Goal: Information Seeking & Learning: Find specific fact

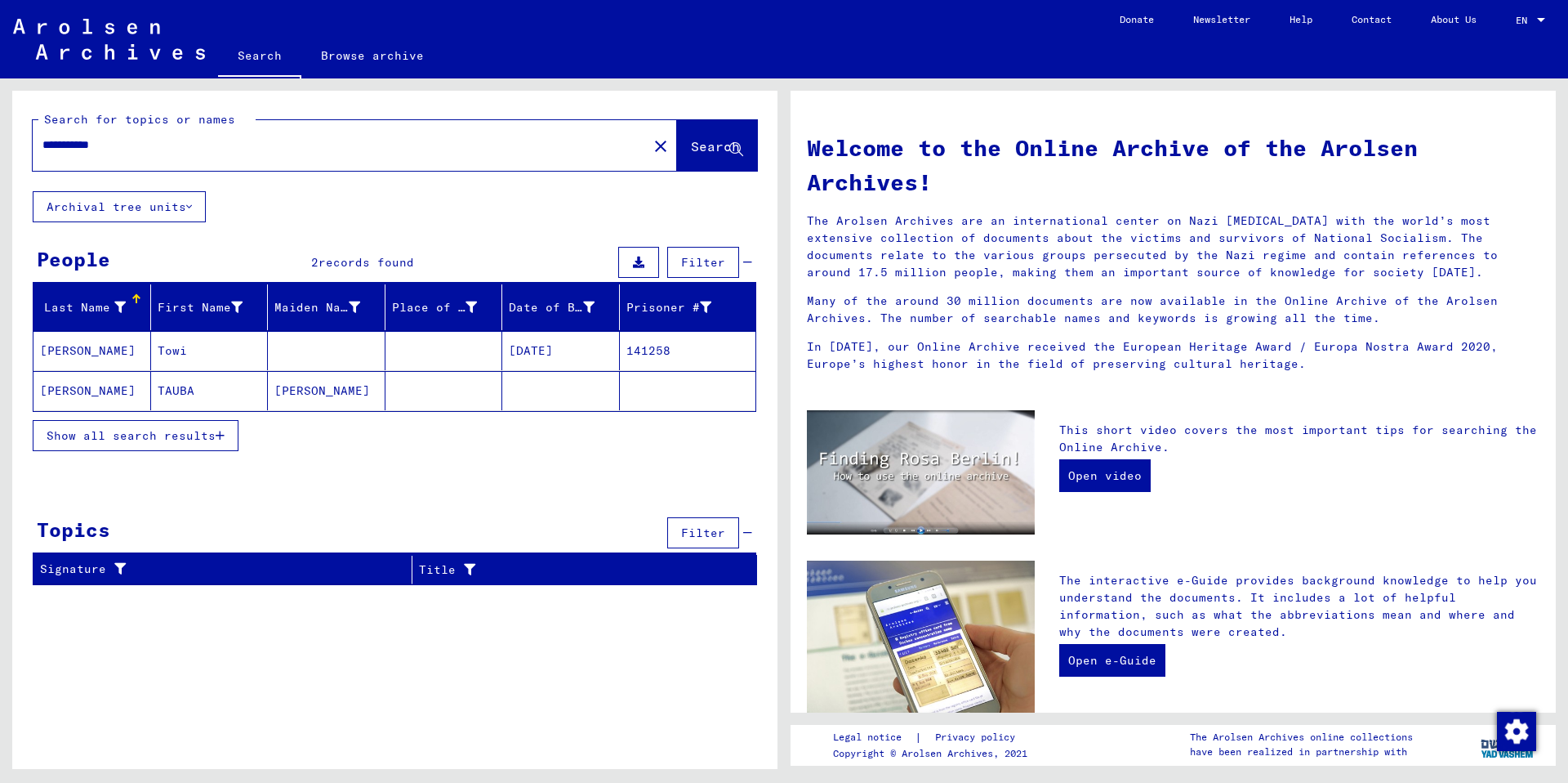
click at [85, 349] on mat-cell "[PERSON_NAME]" at bounding box center [92, 350] width 118 height 39
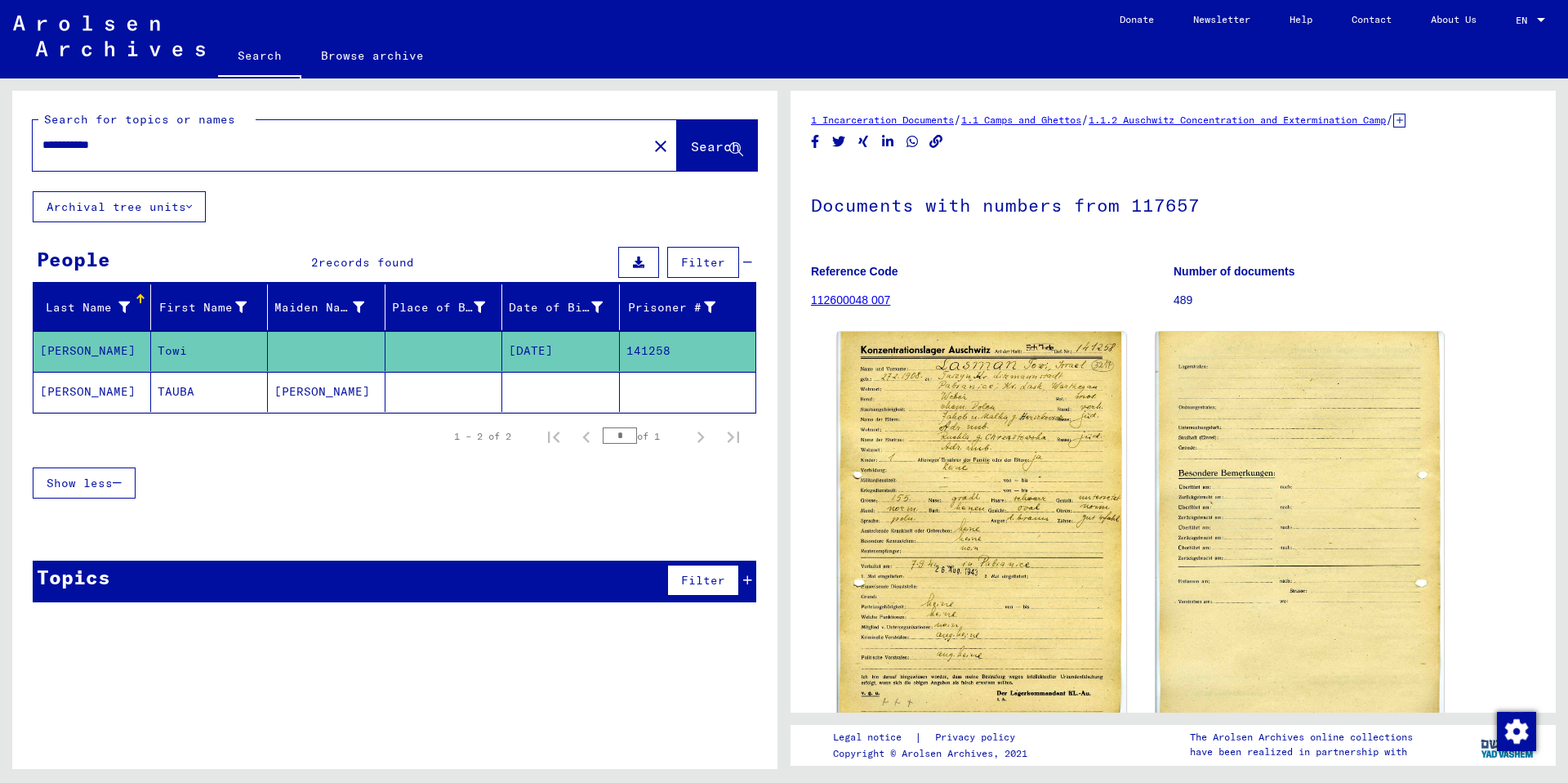
click at [858, 303] on link "112600048 007" at bounding box center [850, 300] width 79 height 13
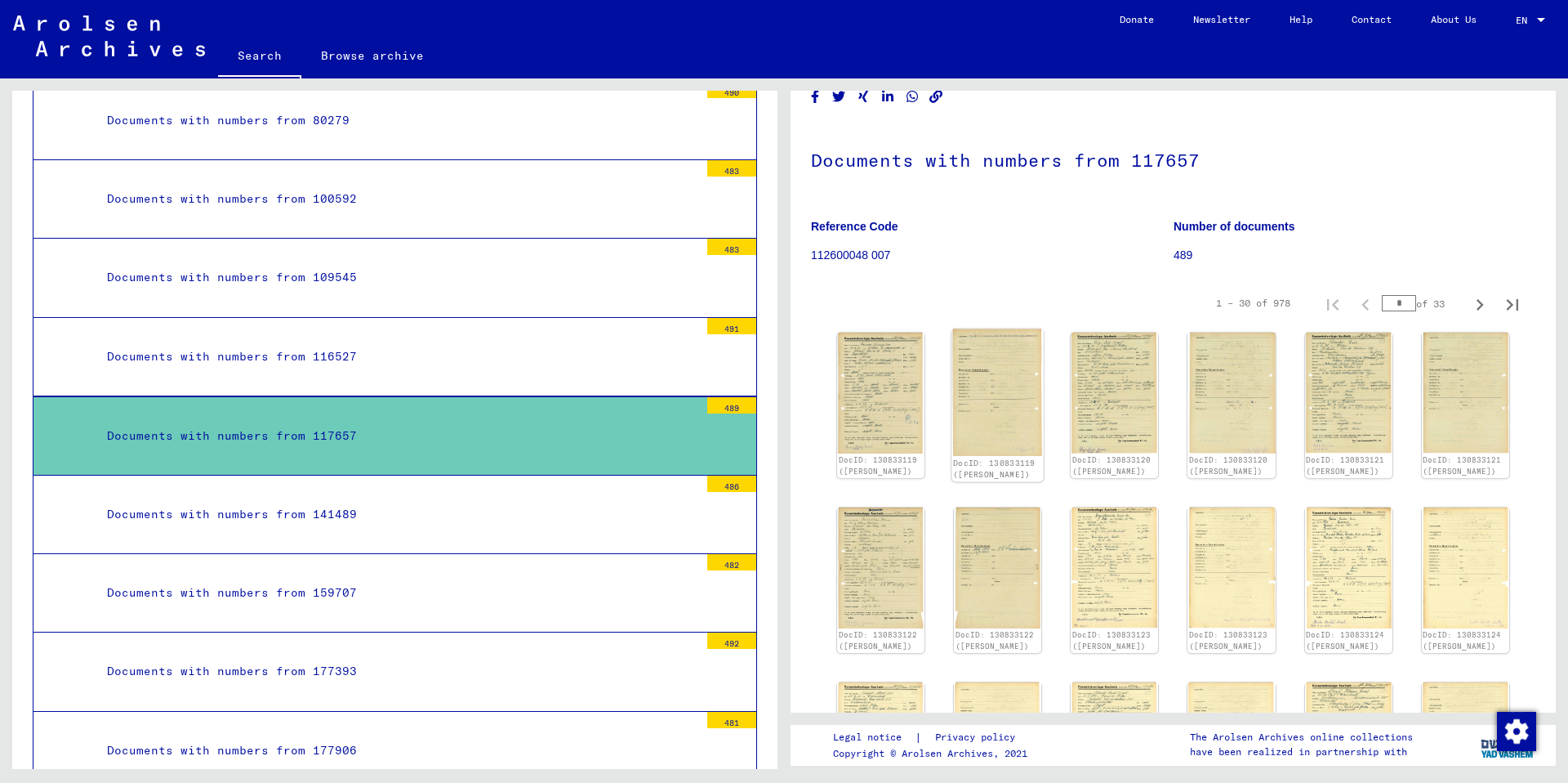
scroll to position [44, 0]
click at [891, 400] on img at bounding box center [881, 393] width 92 height 126
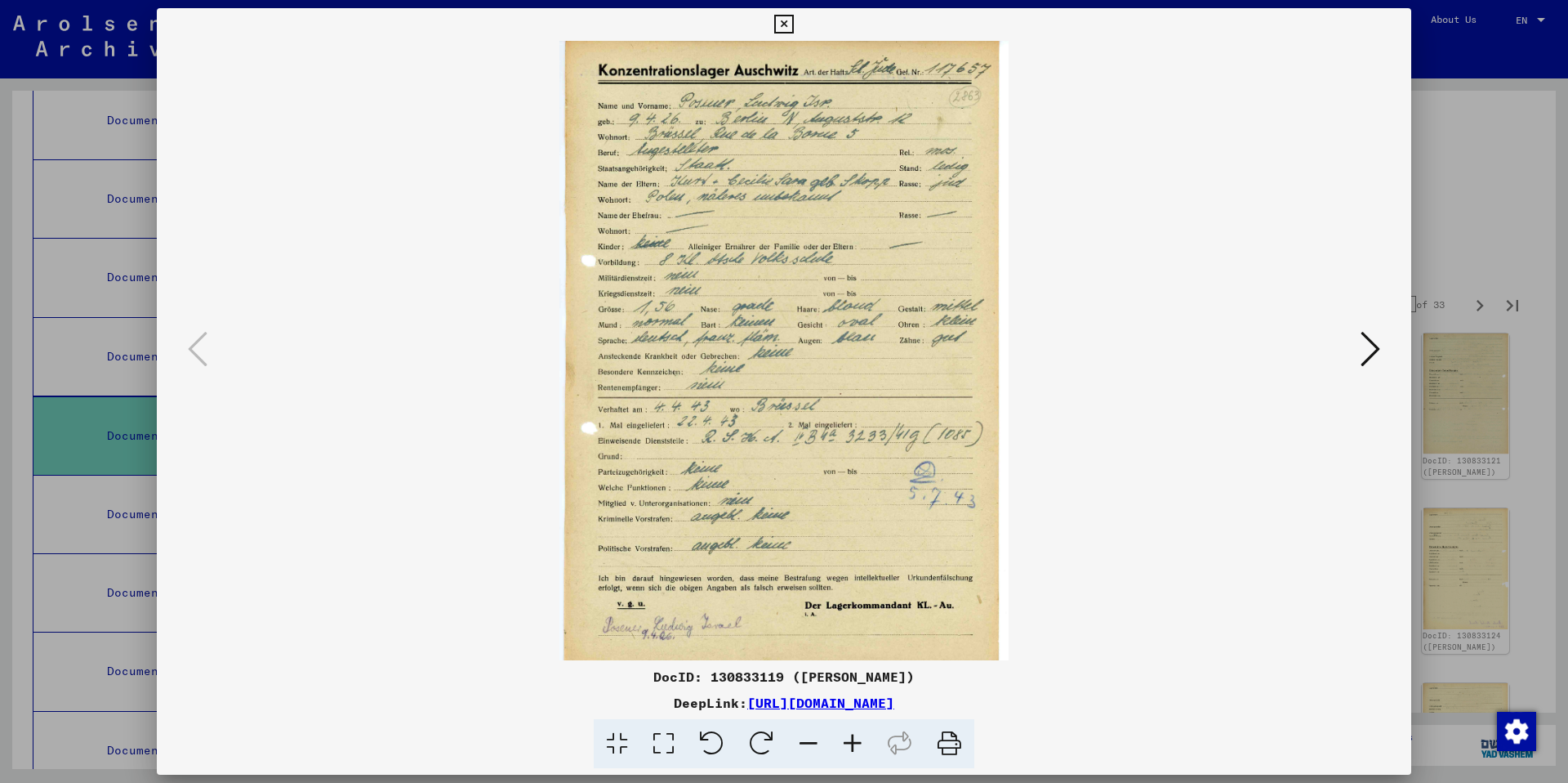
click at [1370, 350] on icon at bounding box center [1370, 349] width 19 height 39
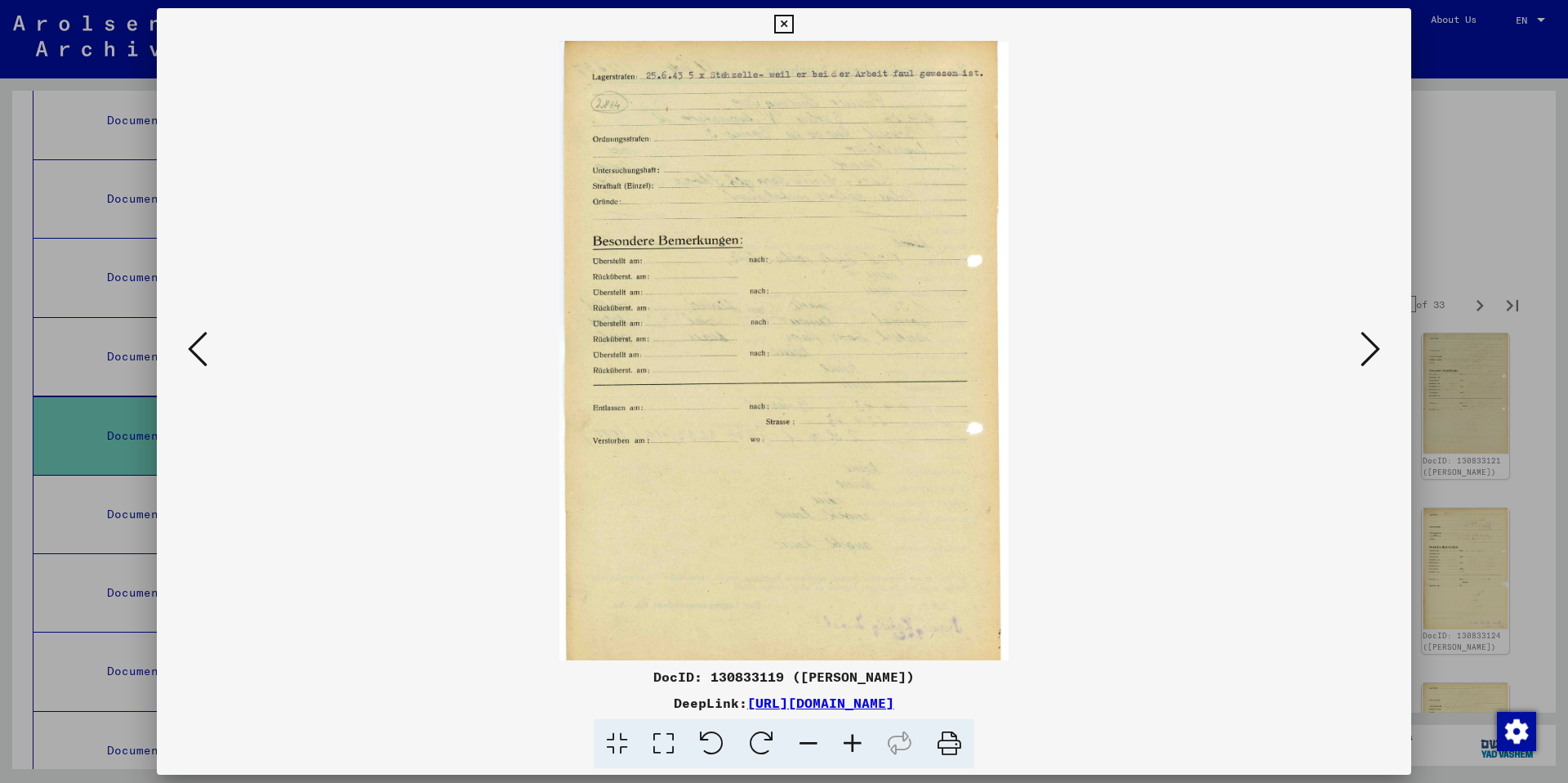
click at [1370, 350] on icon at bounding box center [1370, 349] width 19 height 39
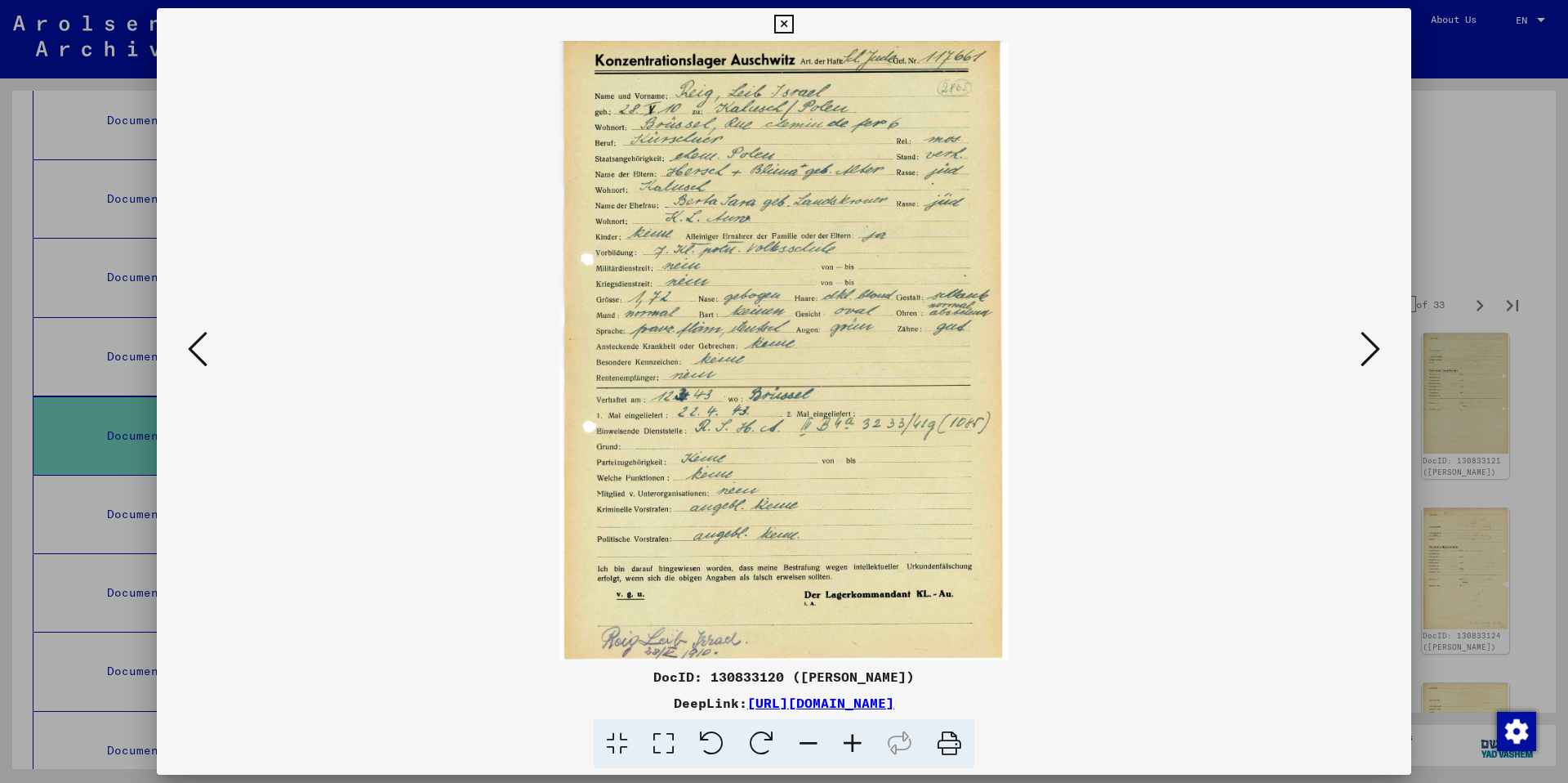
click at [1370, 350] on icon at bounding box center [1370, 349] width 19 height 39
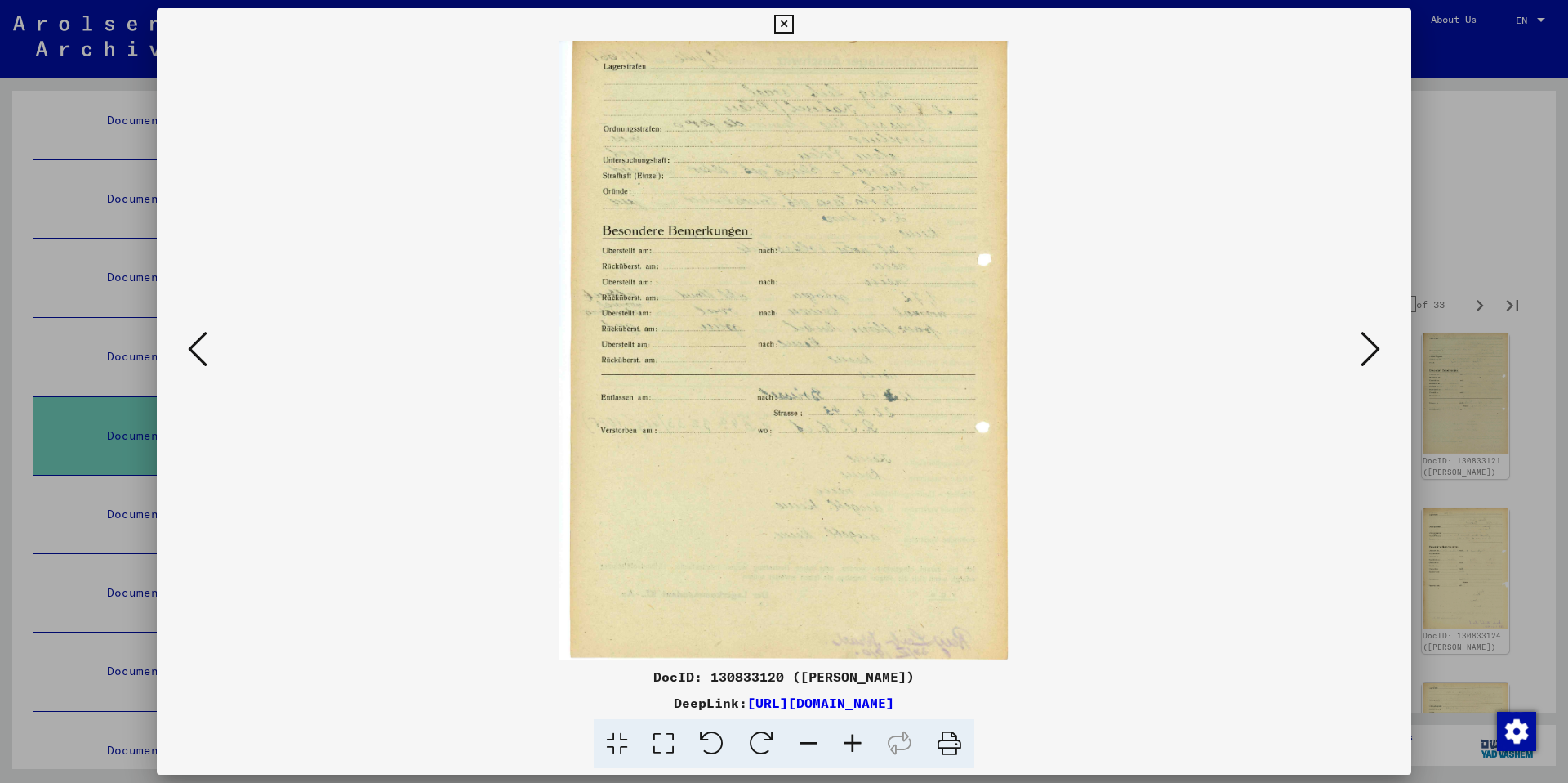
click at [1370, 350] on icon at bounding box center [1370, 349] width 19 height 39
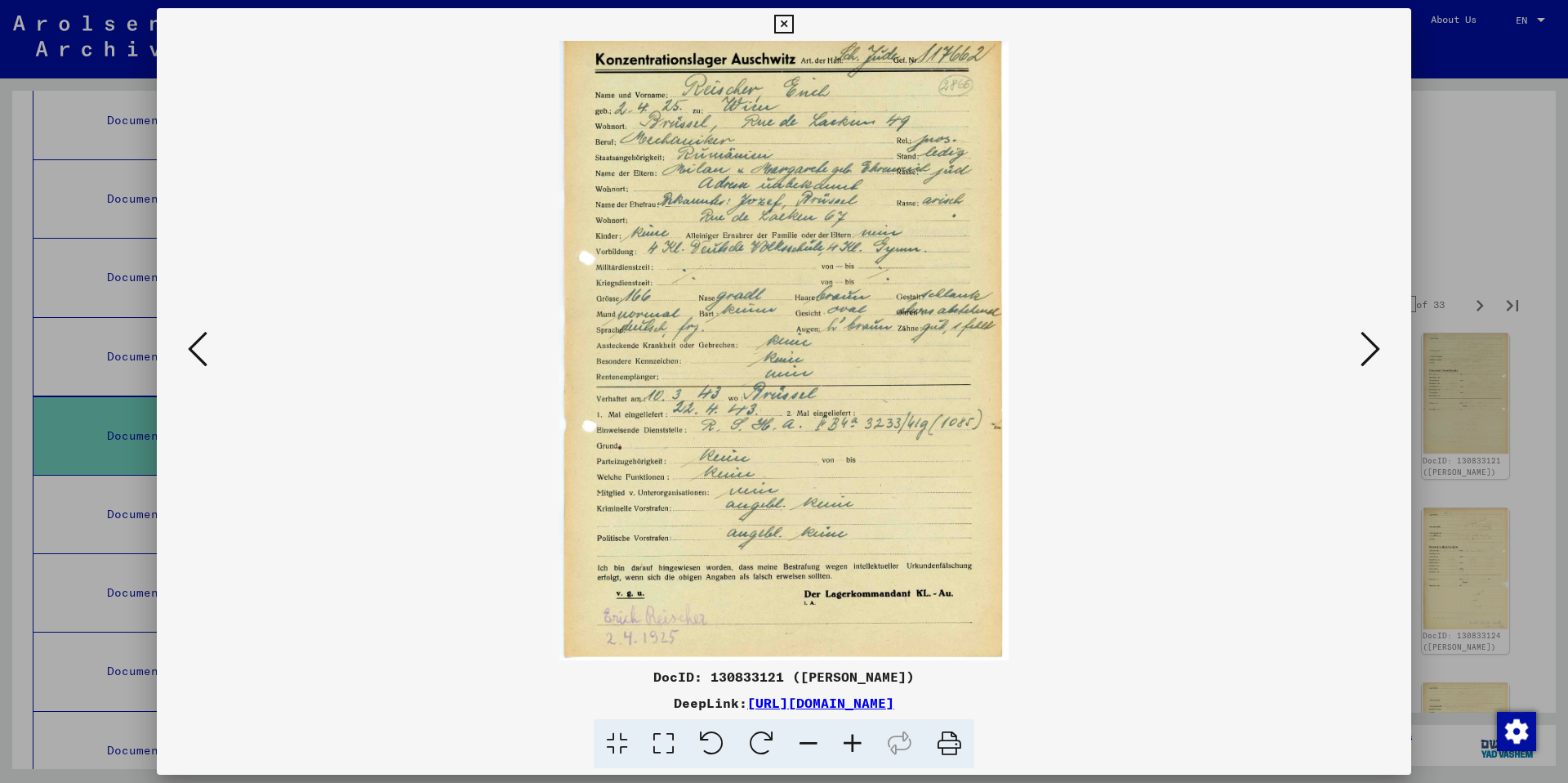
click at [1370, 350] on icon at bounding box center [1370, 349] width 19 height 39
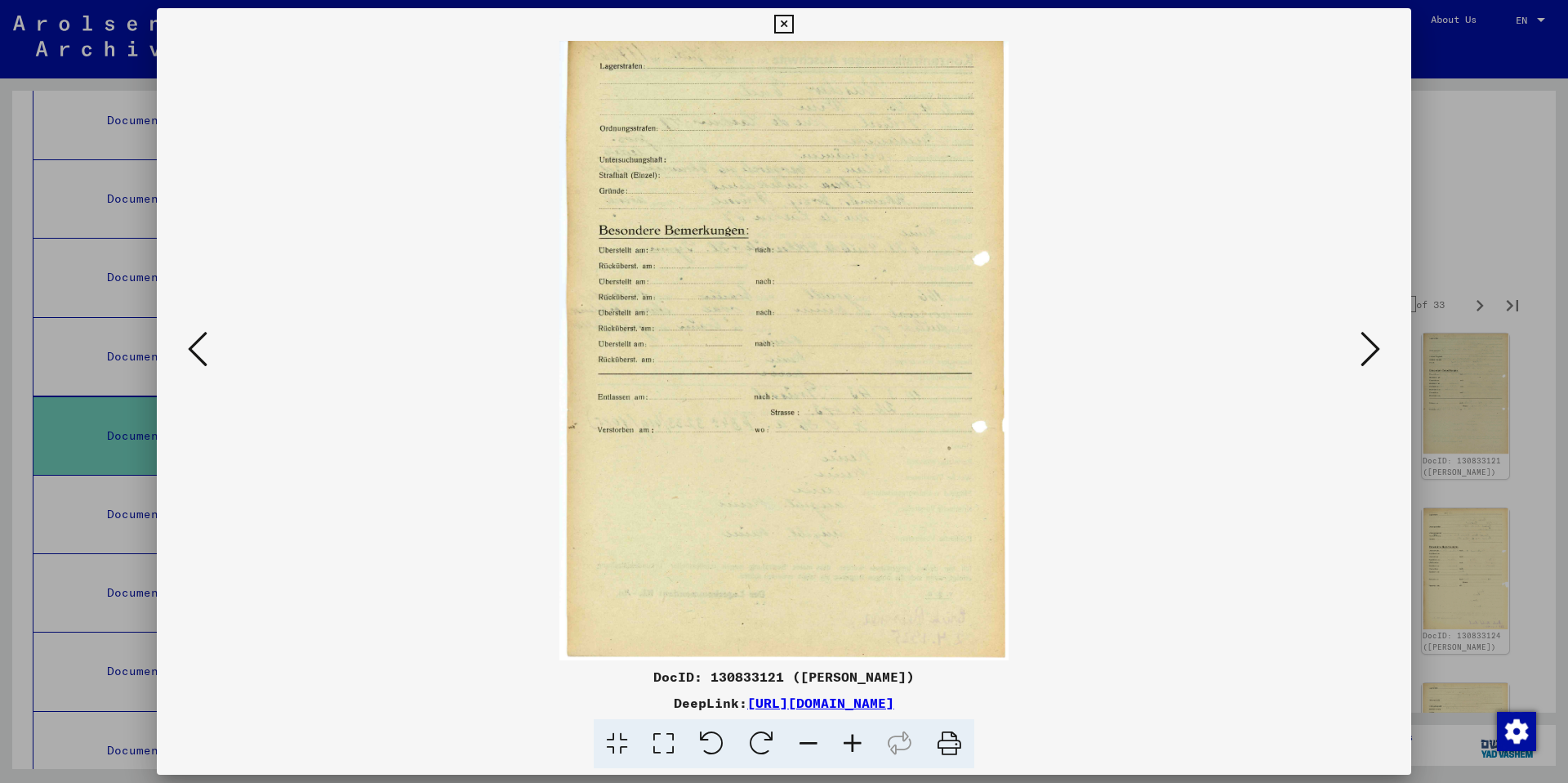
click at [1370, 350] on icon at bounding box center [1370, 349] width 19 height 39
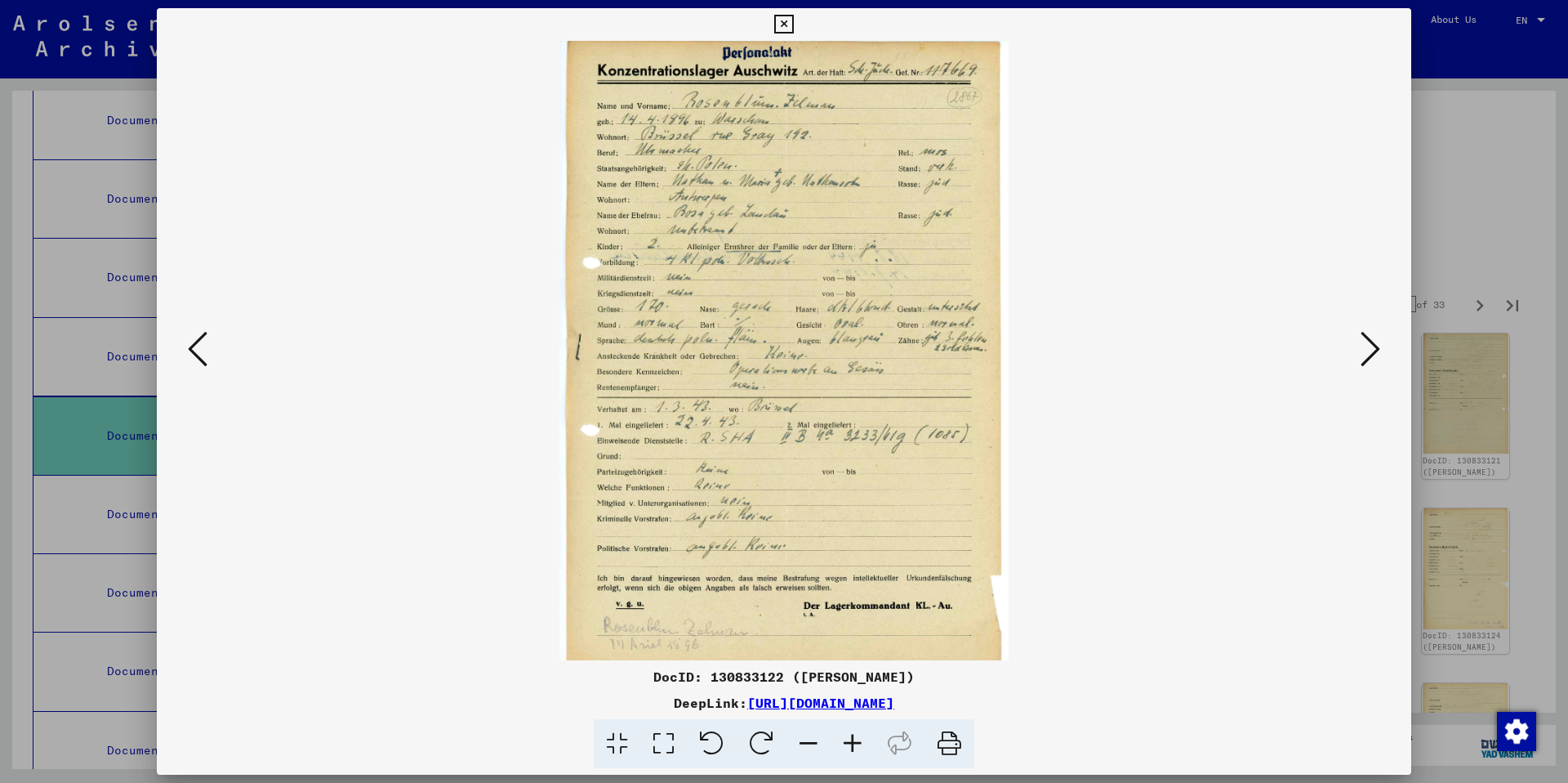
click at [935, 380] on img at bounding box center [784, 351] width 1143 height 619
click at [1366, 352] on icon at bounding box center [1370, 349] width 19 height 39
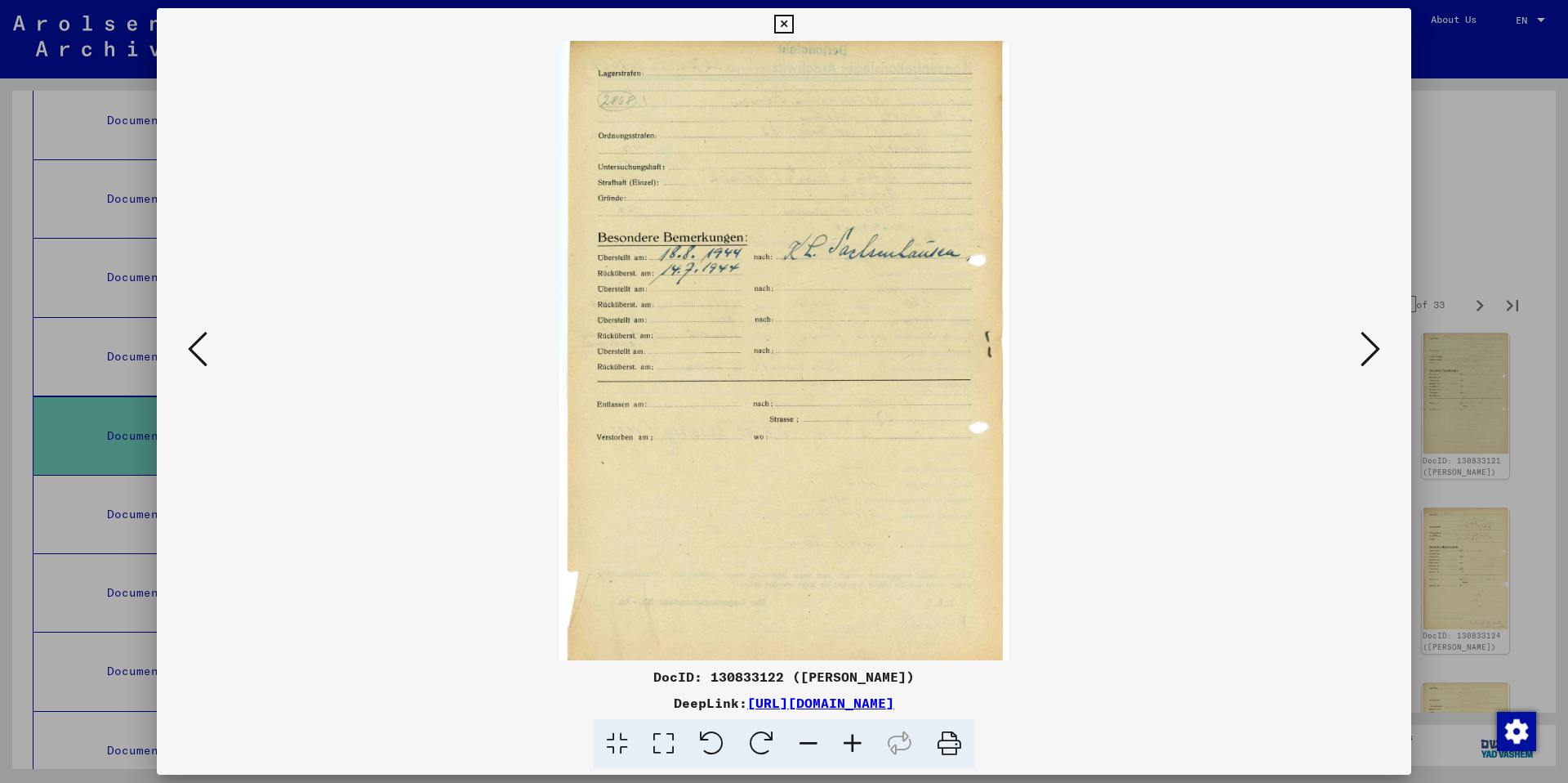
click at [1366, 352] on icon at bounding box center [1370, 349] width 19 height 39
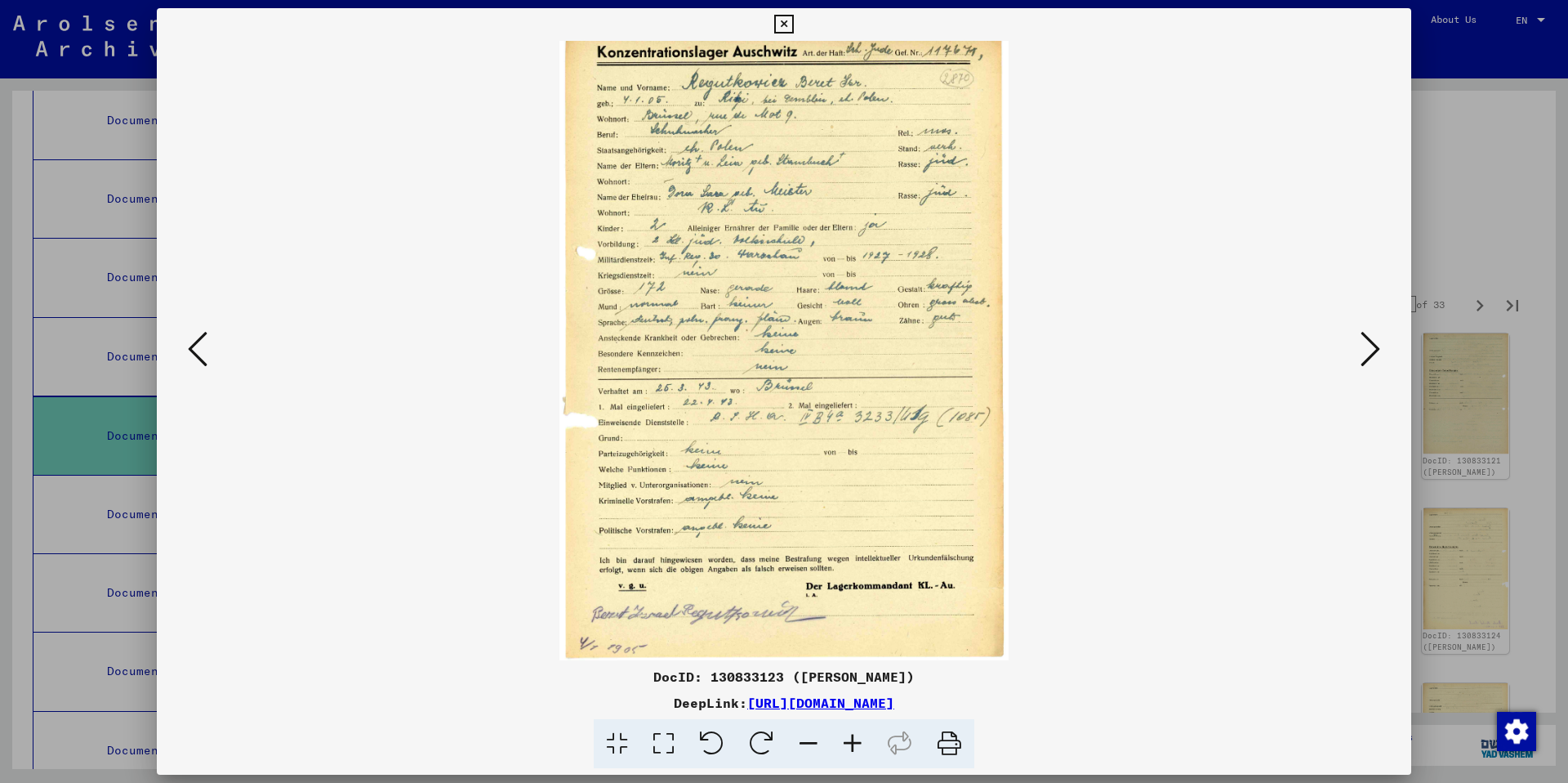
click at [1366, 352] on icon at bounding box center [1370, 349] width 19 height 39
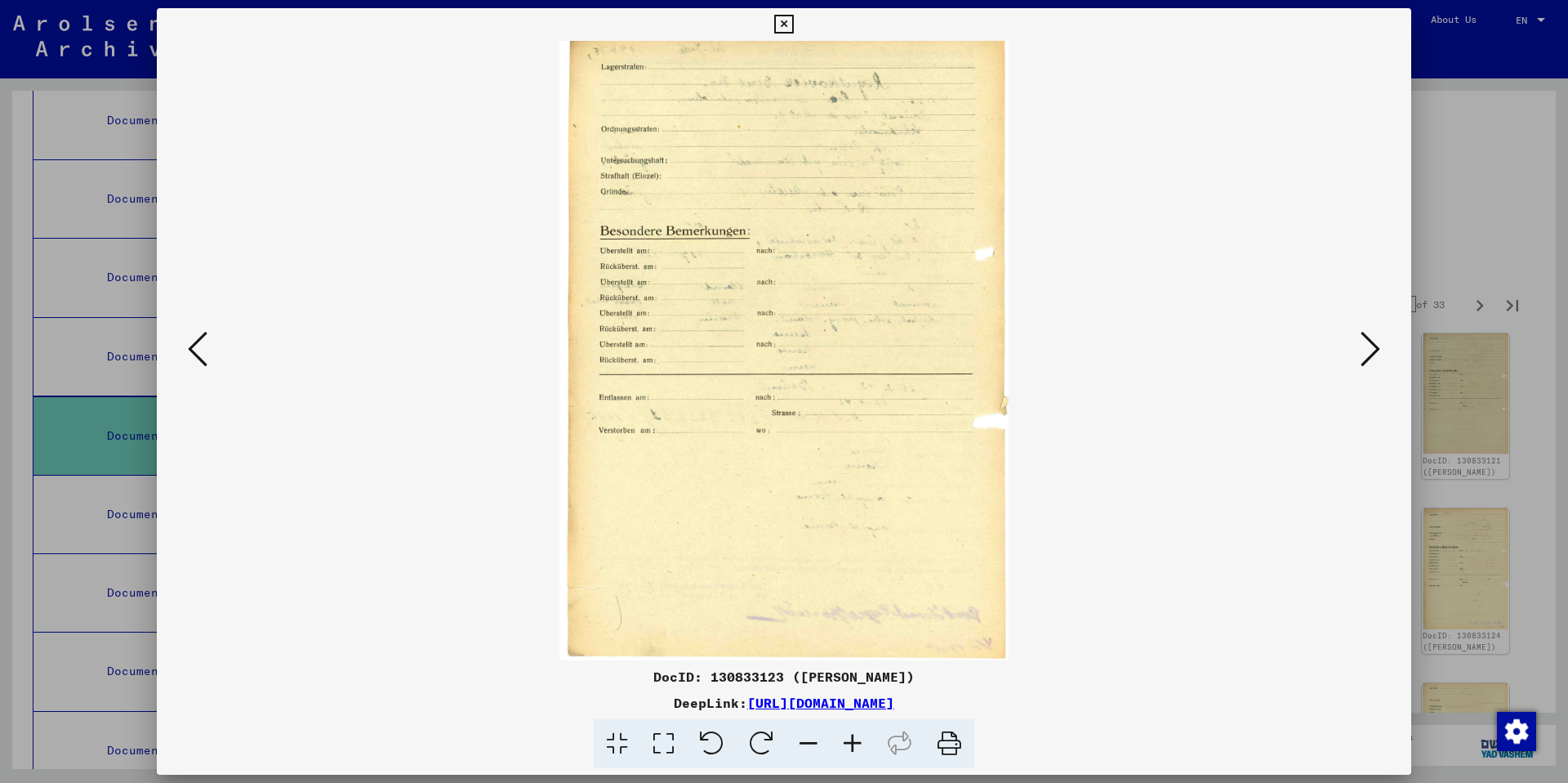
click at [1366, 352] on icon at bounding box center [1370, 349] width 19 height 39
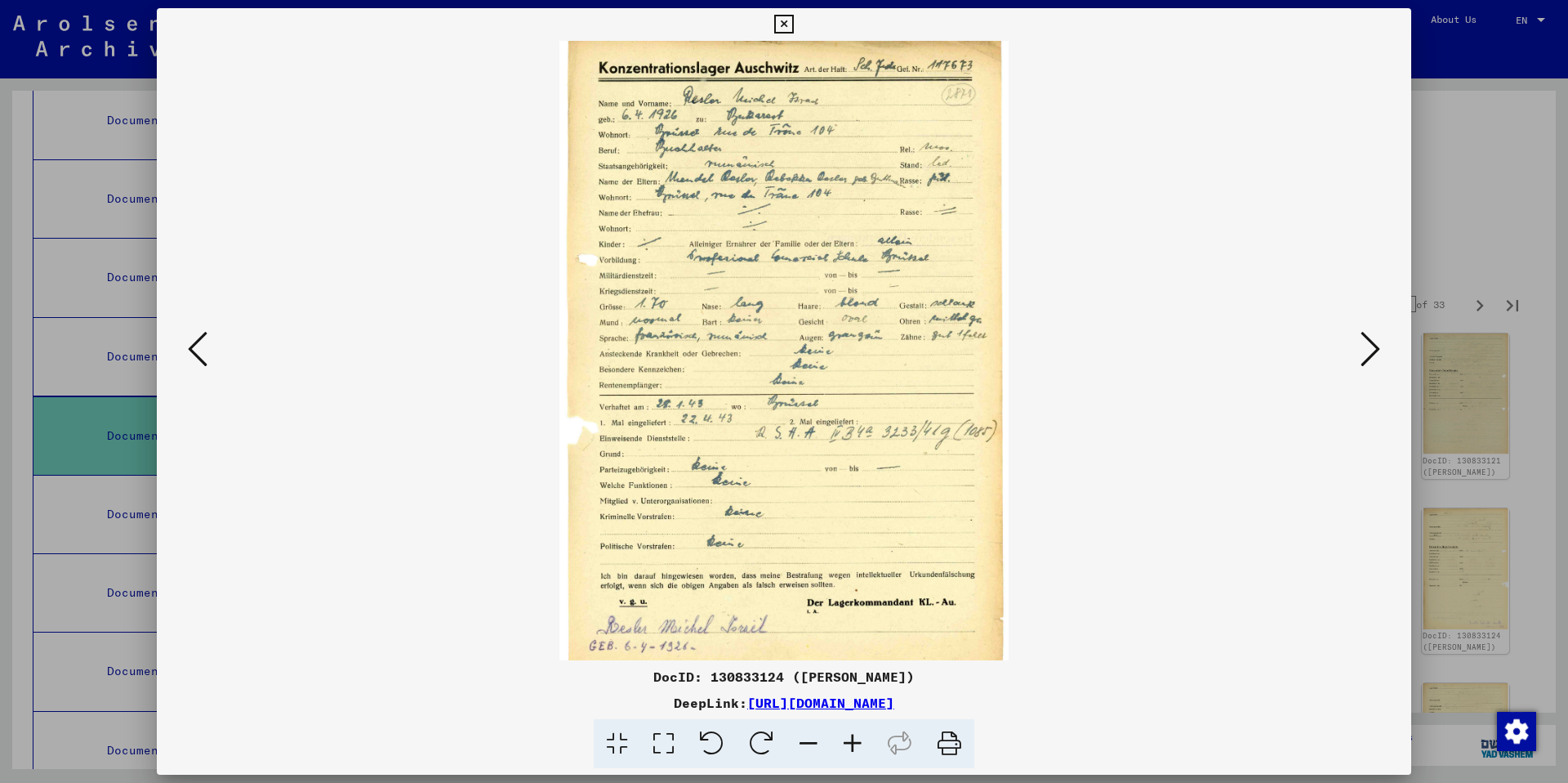
click at [1366, 352] on icon at bounding box center [1370, 349] width 19 height 39
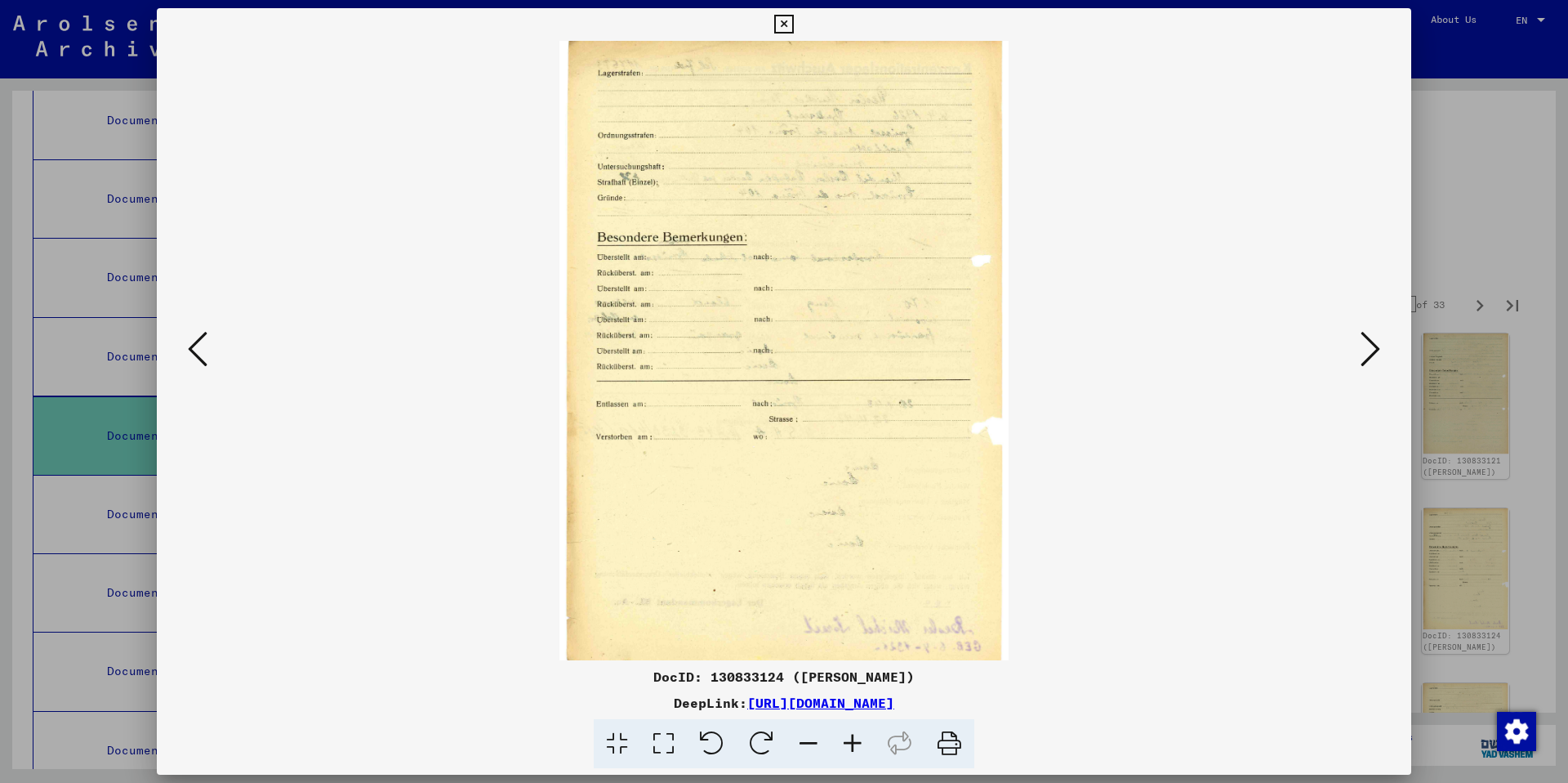
click at [1366, 352] on icon at bounding box center [1370, 349] width 19 height 39
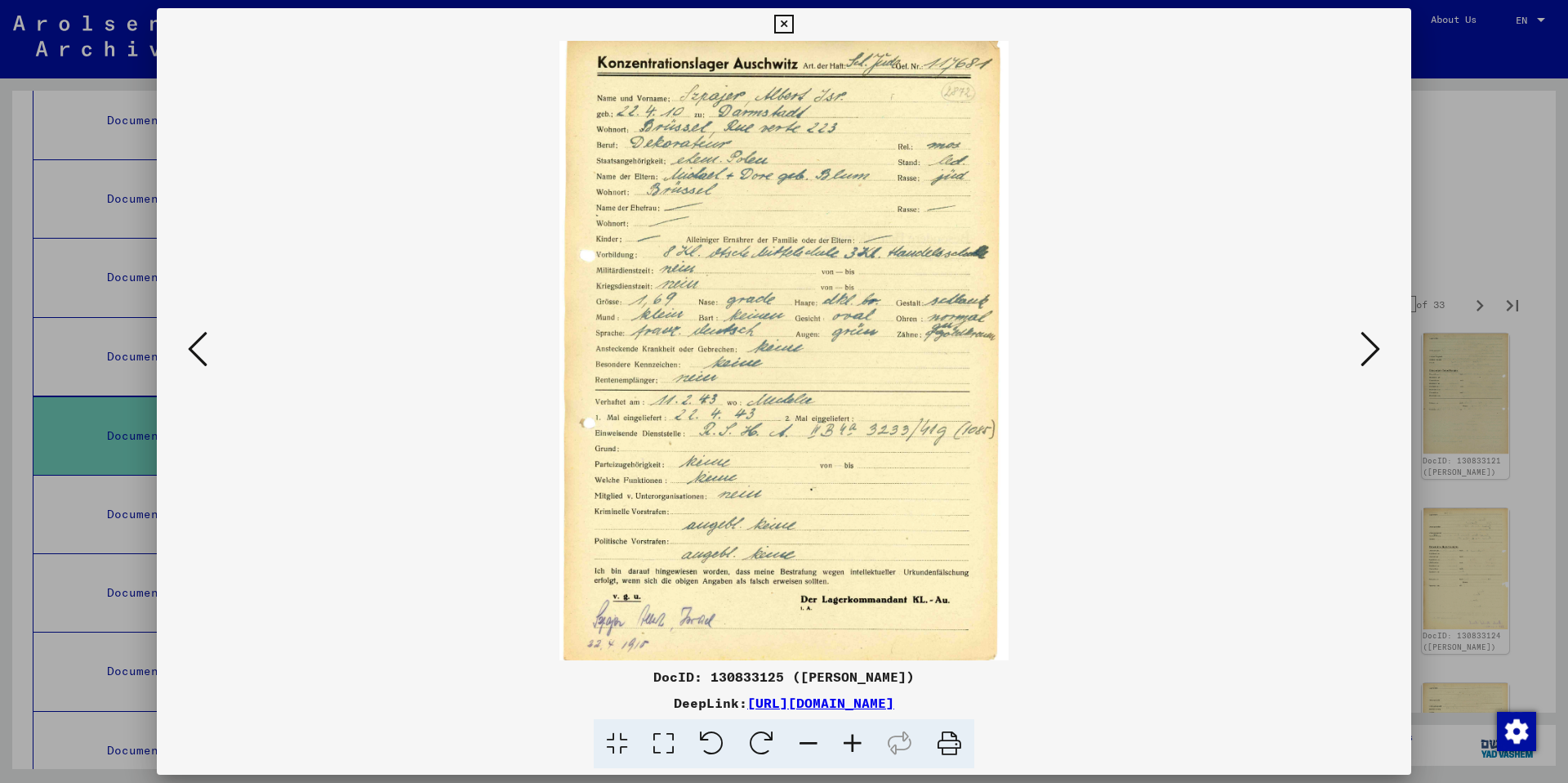
click at [1366, 352] on icon at bounding box center [1370, 349] width 19 height 39
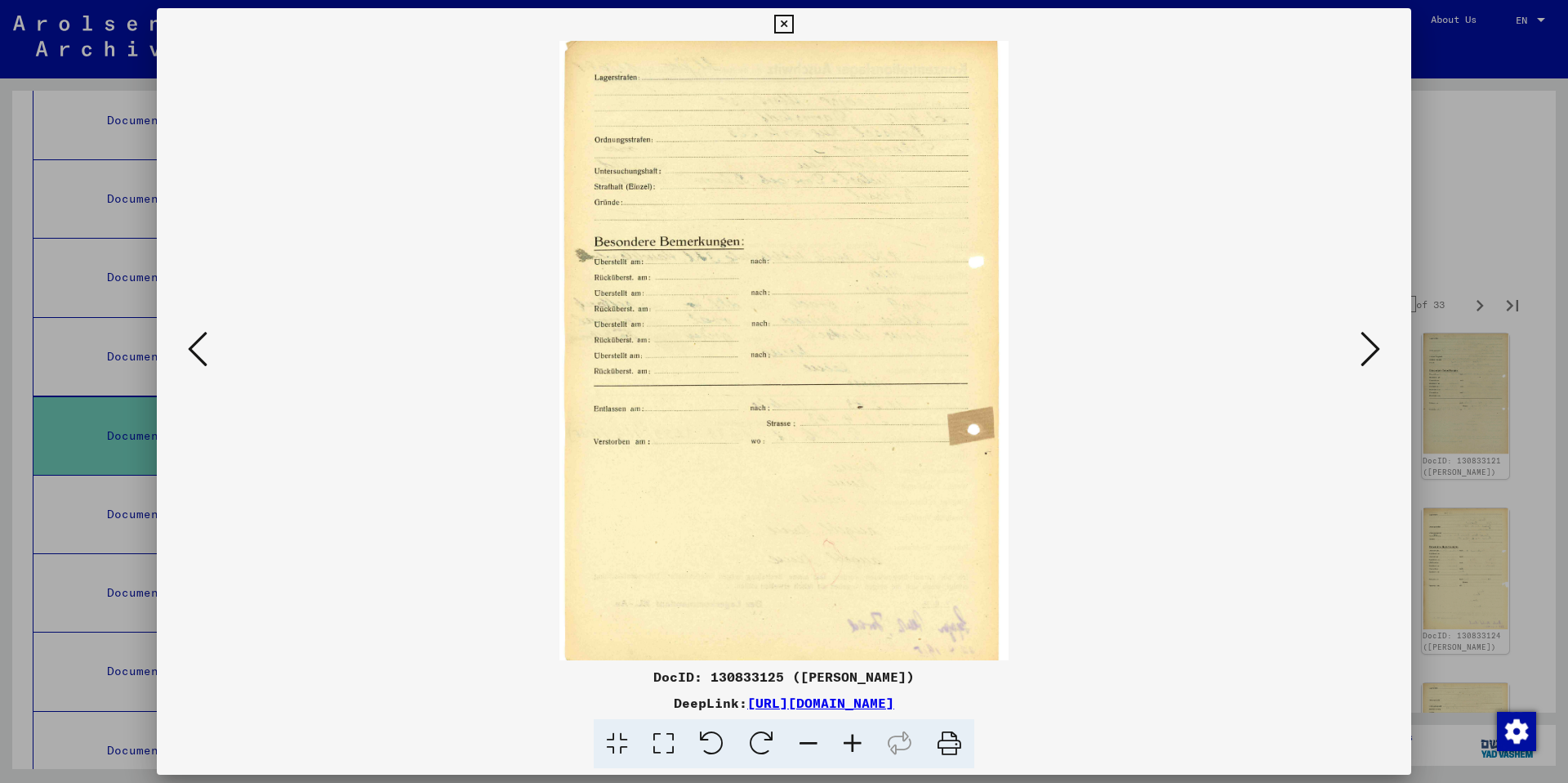
click at [1366, 352] on icon at bounding box center [1370, 349] width 19 height 39
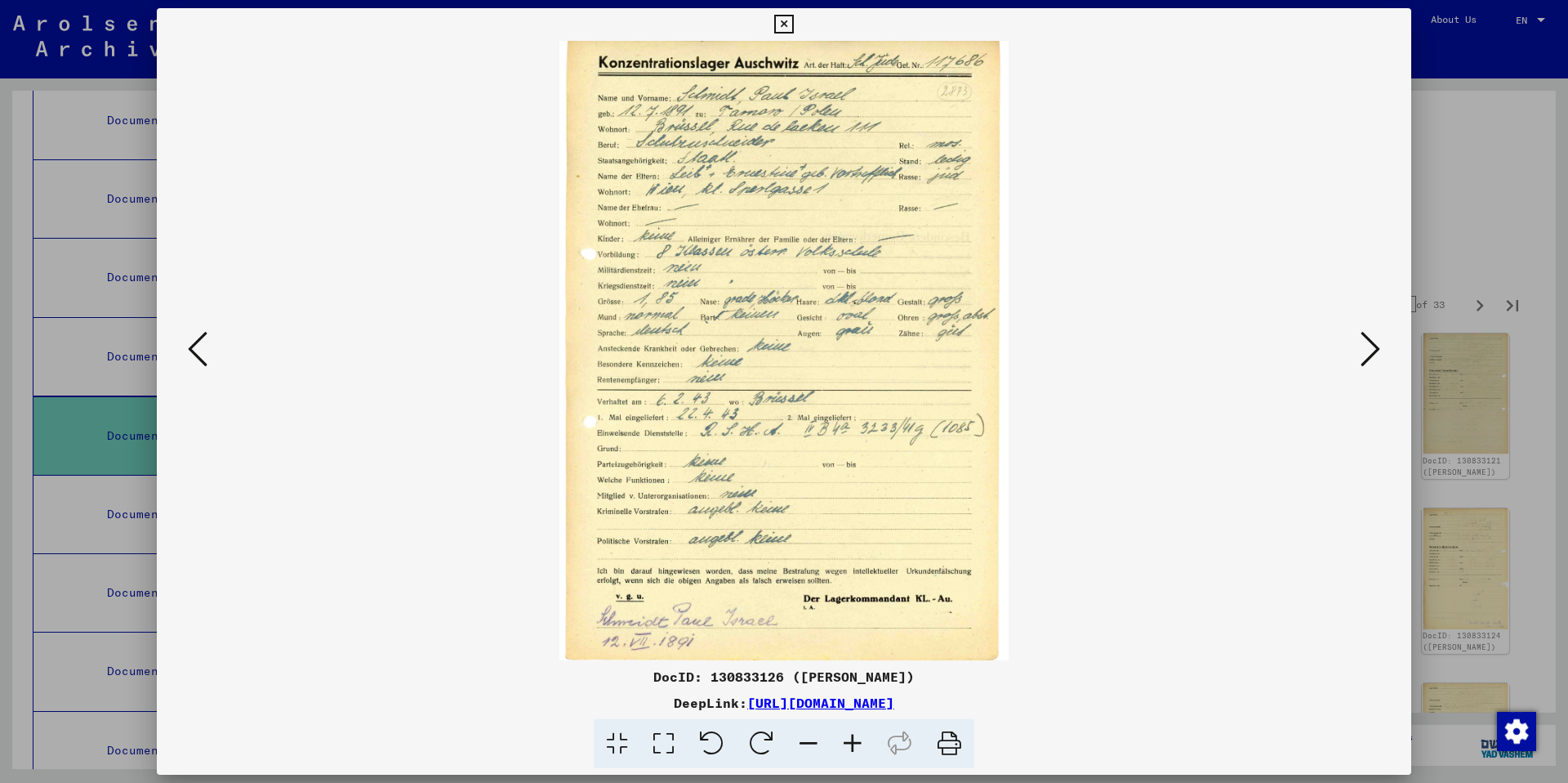
click at [1366, 352] on icon at bounding box center [1370, 349] width 19 height 39
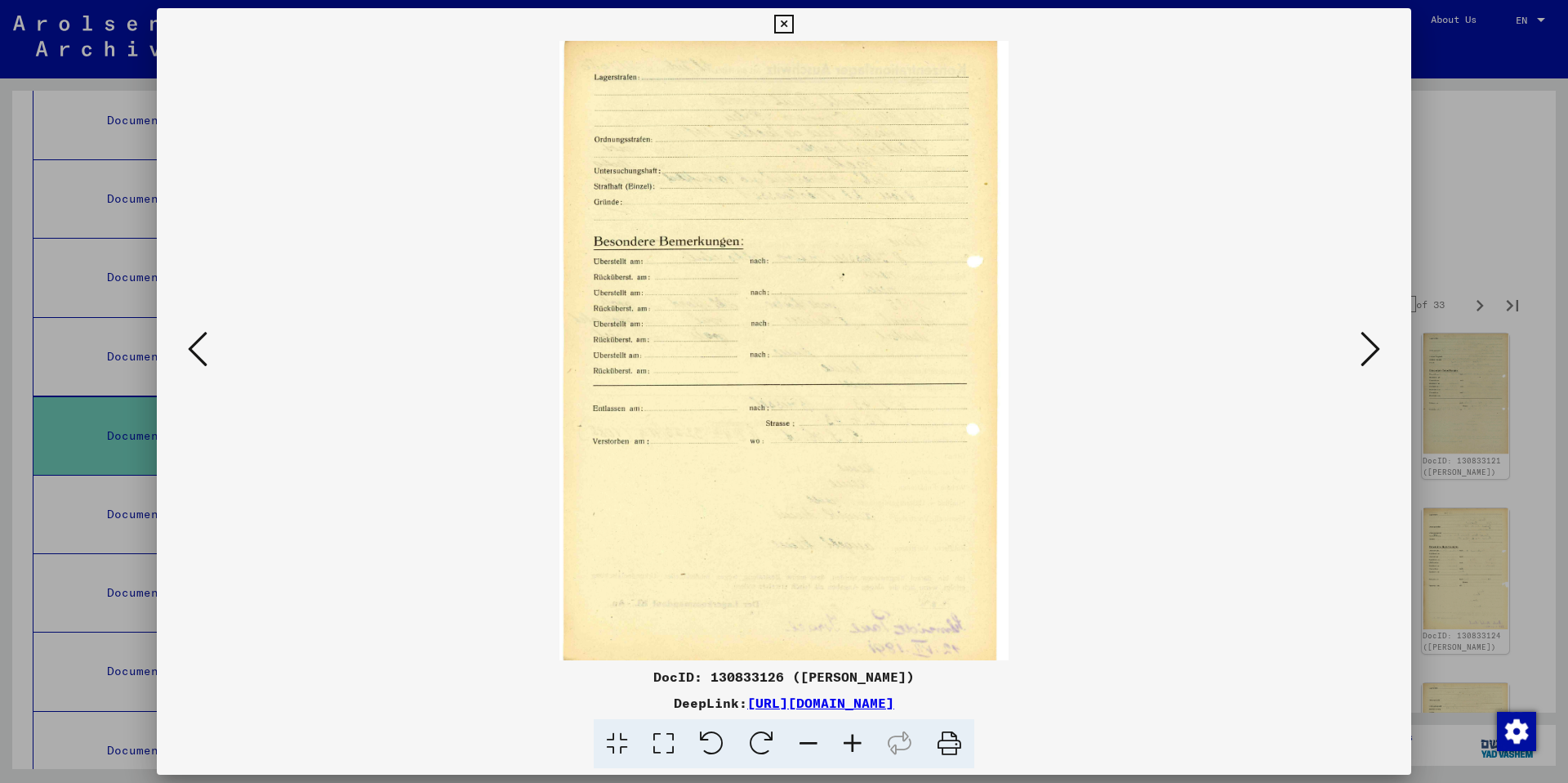
click at [1366, 352] on icon at bounding box center [1370, 349] width 19 height 39
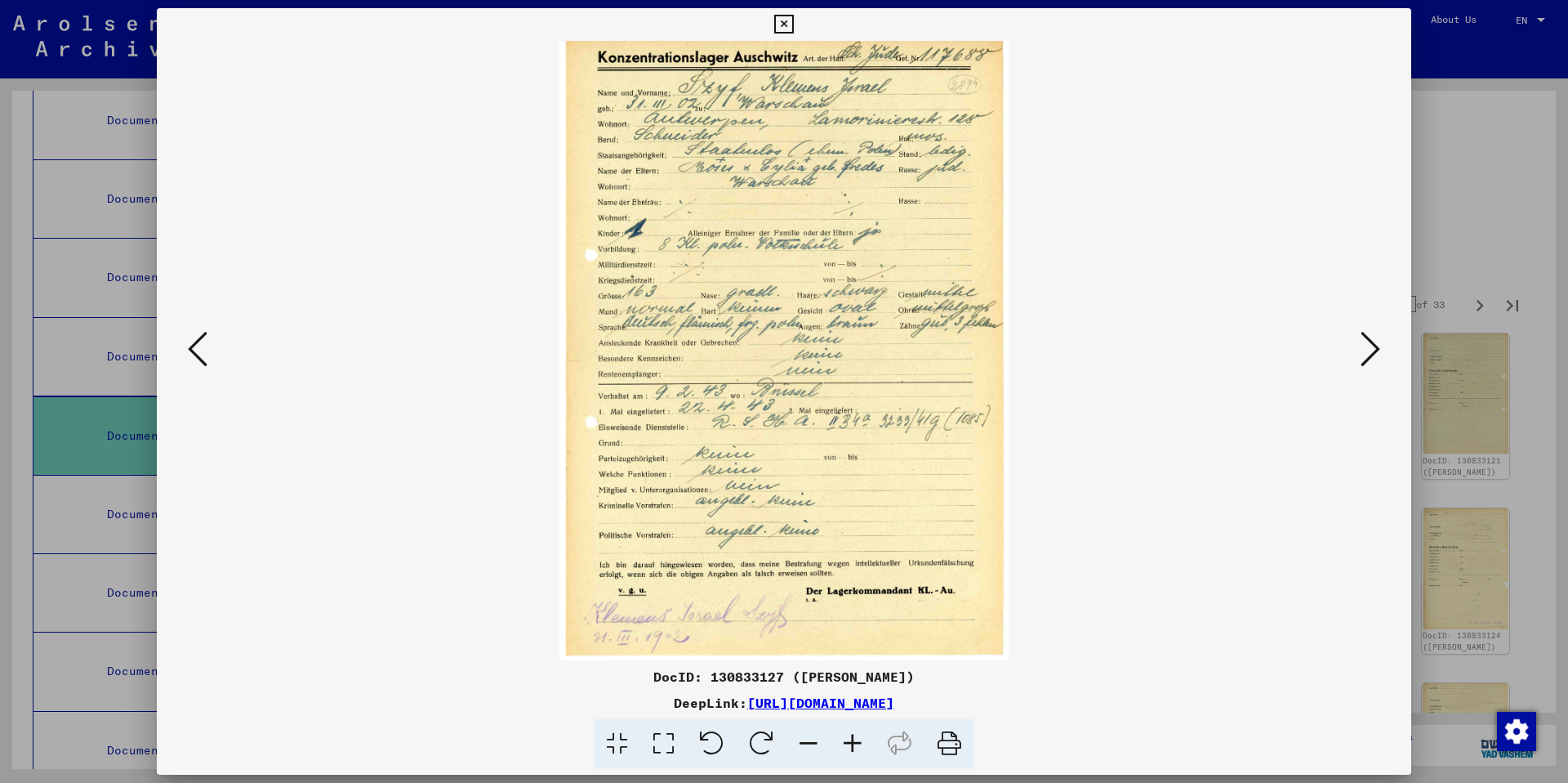
click at [1366, 352] on icon at bounding box center [1370, 349] width 19 height 39
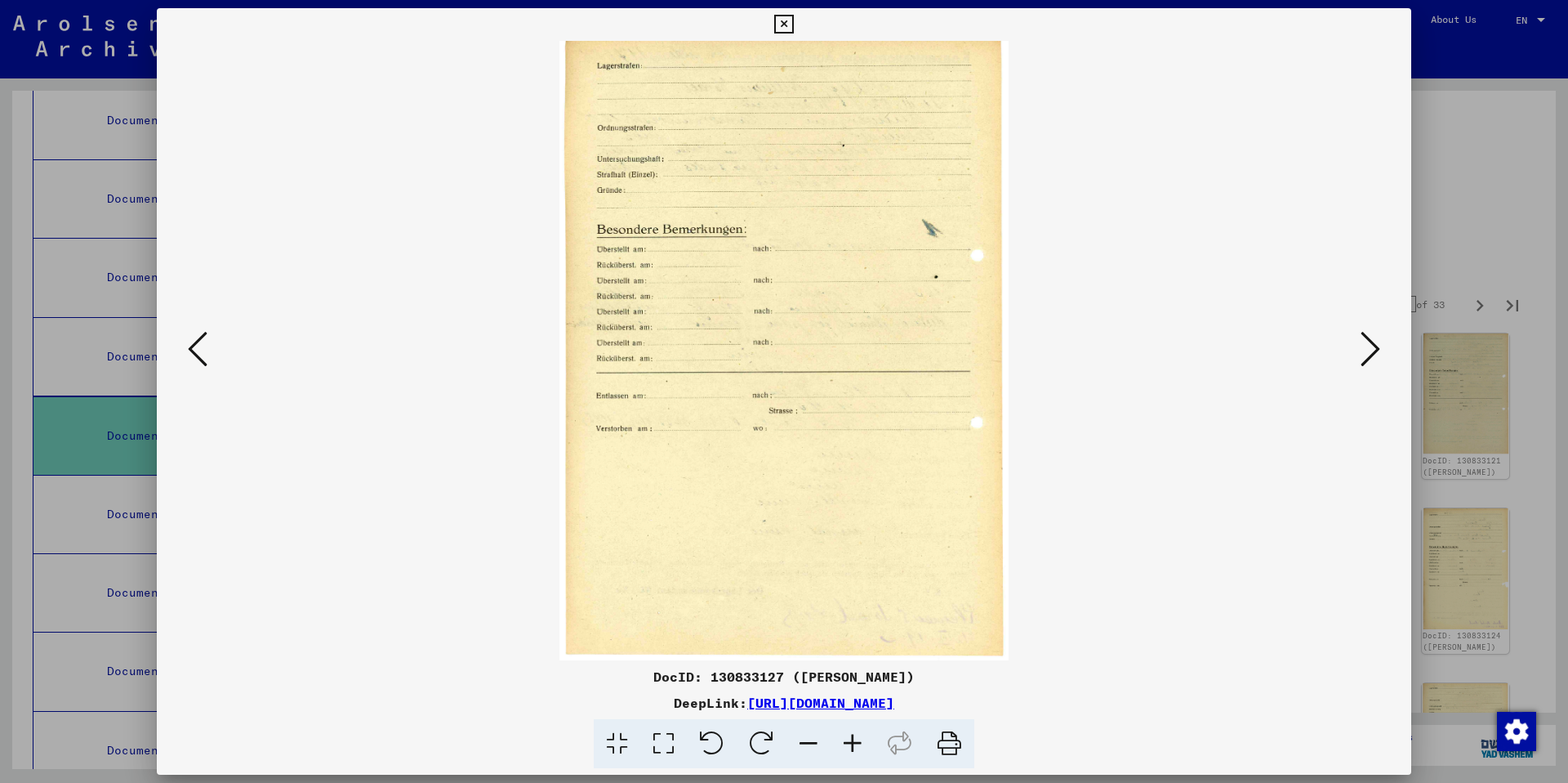
click at [1366, 352] on icon at bounding box center [1370, 349] width 19 height 39
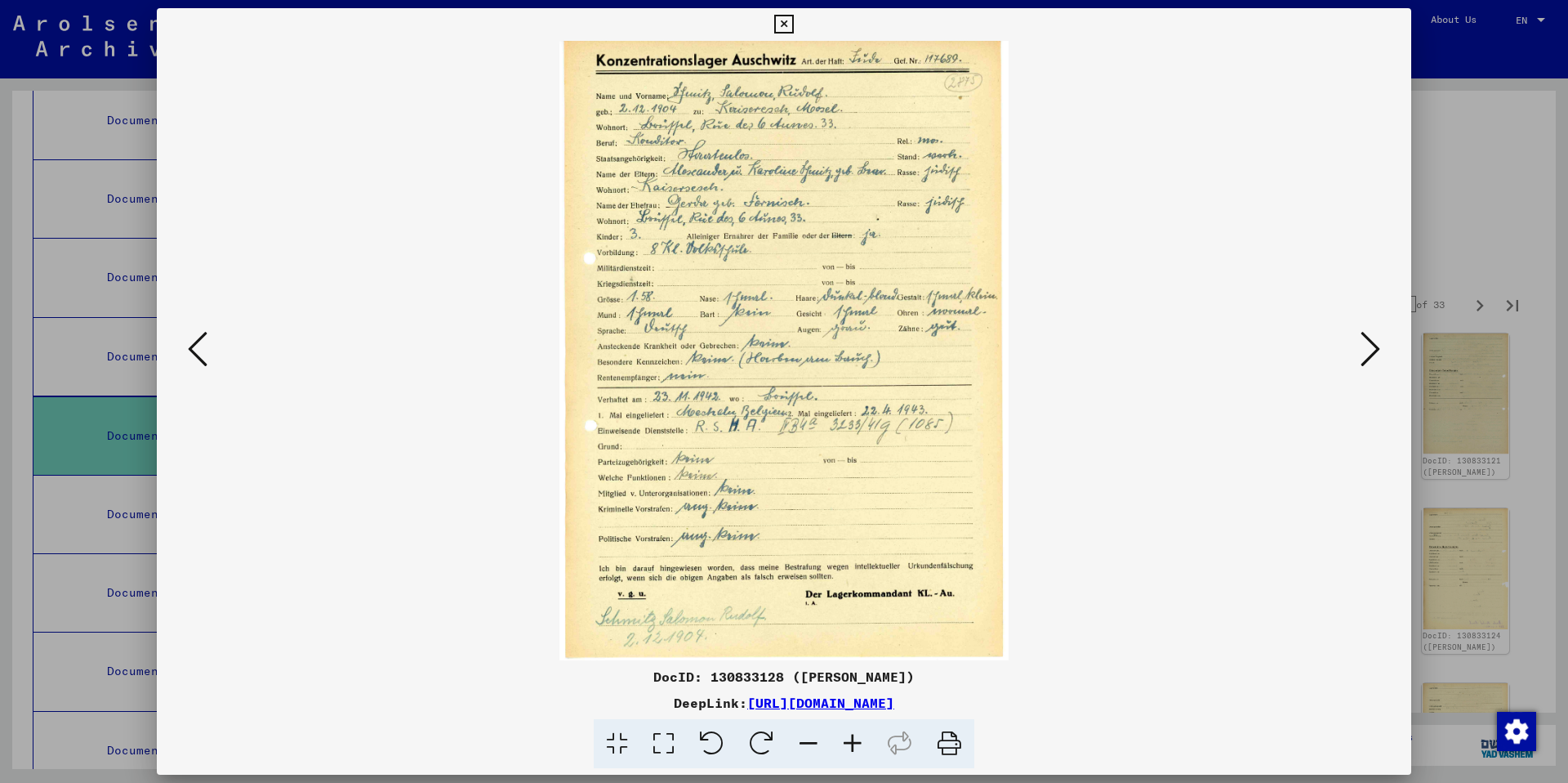
click at [1366, 352] on icon at bounding box center [1370, 349] width 19 height 39
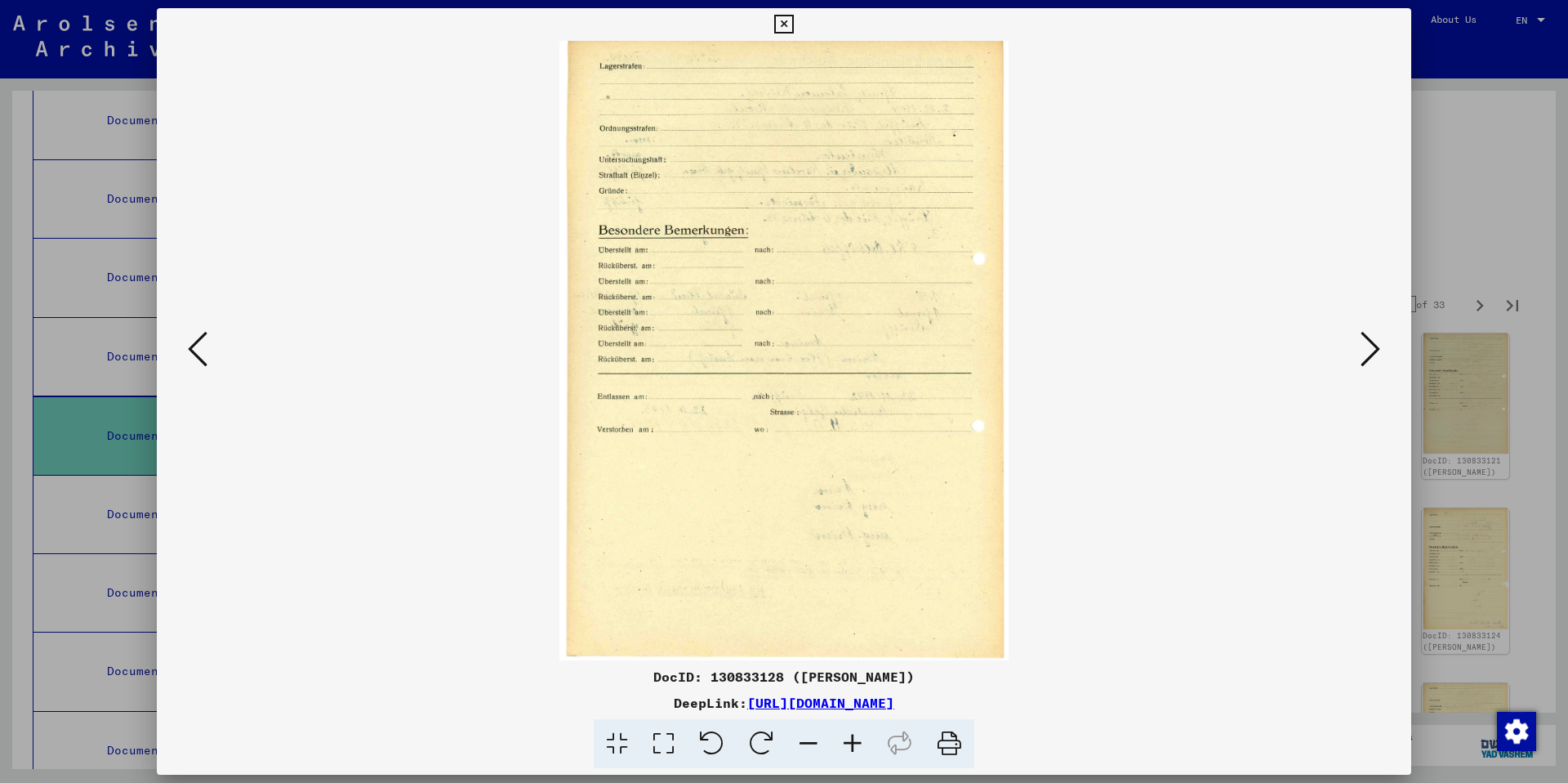
click at [1366, 352] on icon at bounding box center [1370, 349] width 19 height 39
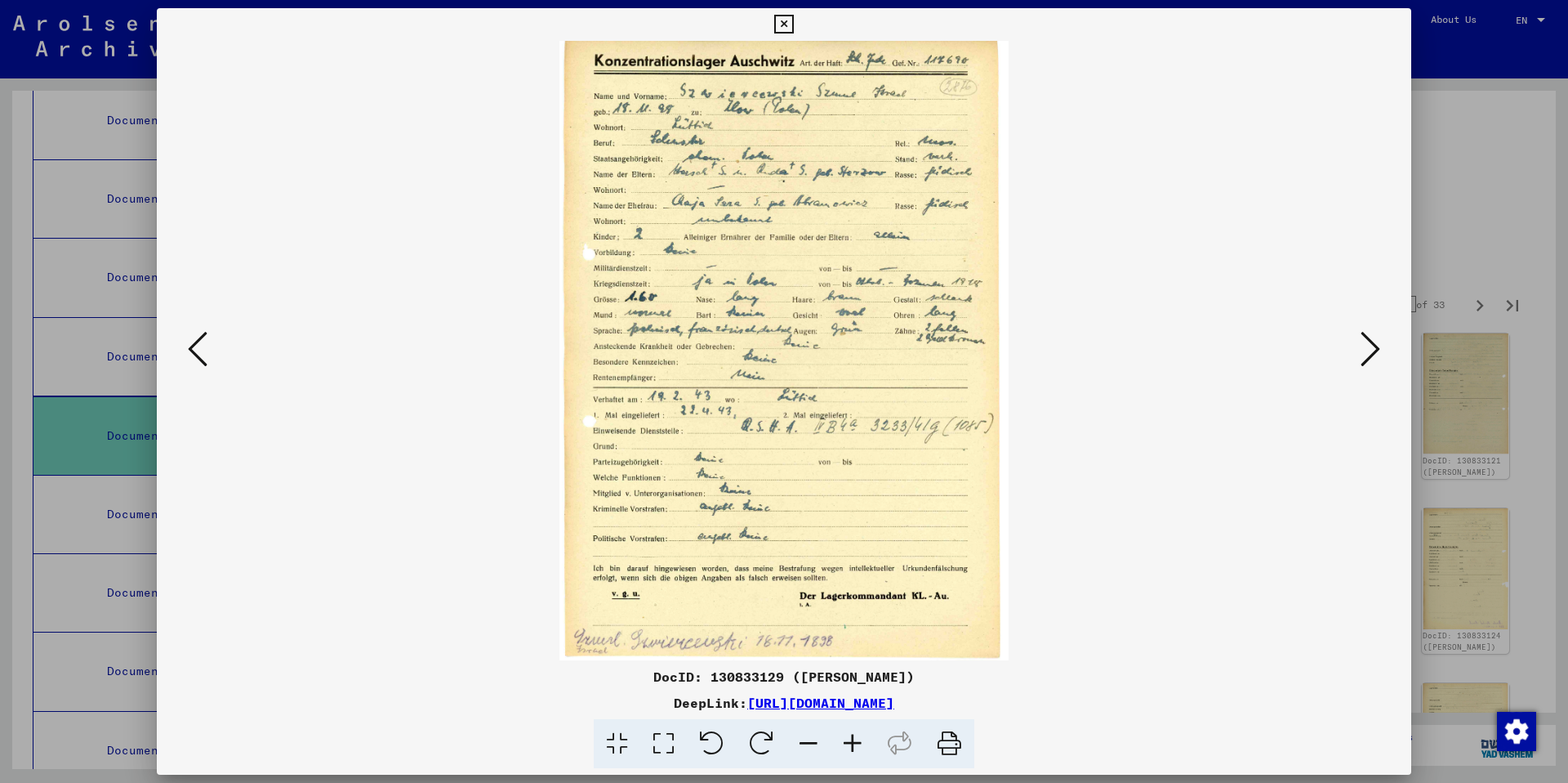
click at [1366, 352] on icon at bounding box center [1370, 349] width 19 height 39
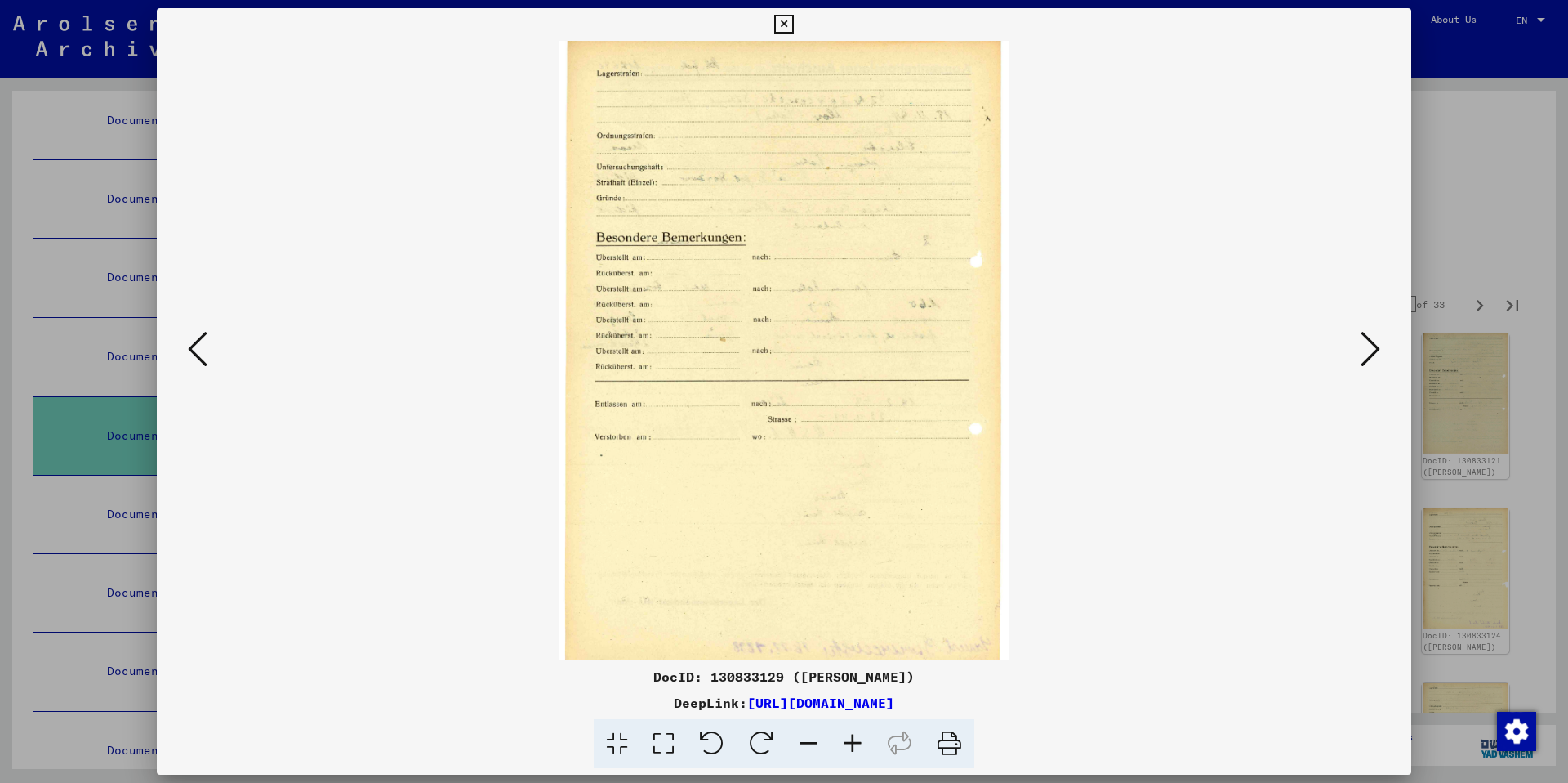
click at [1366, 352] on icon at bounding box center [1370, 349] width 19 height 39
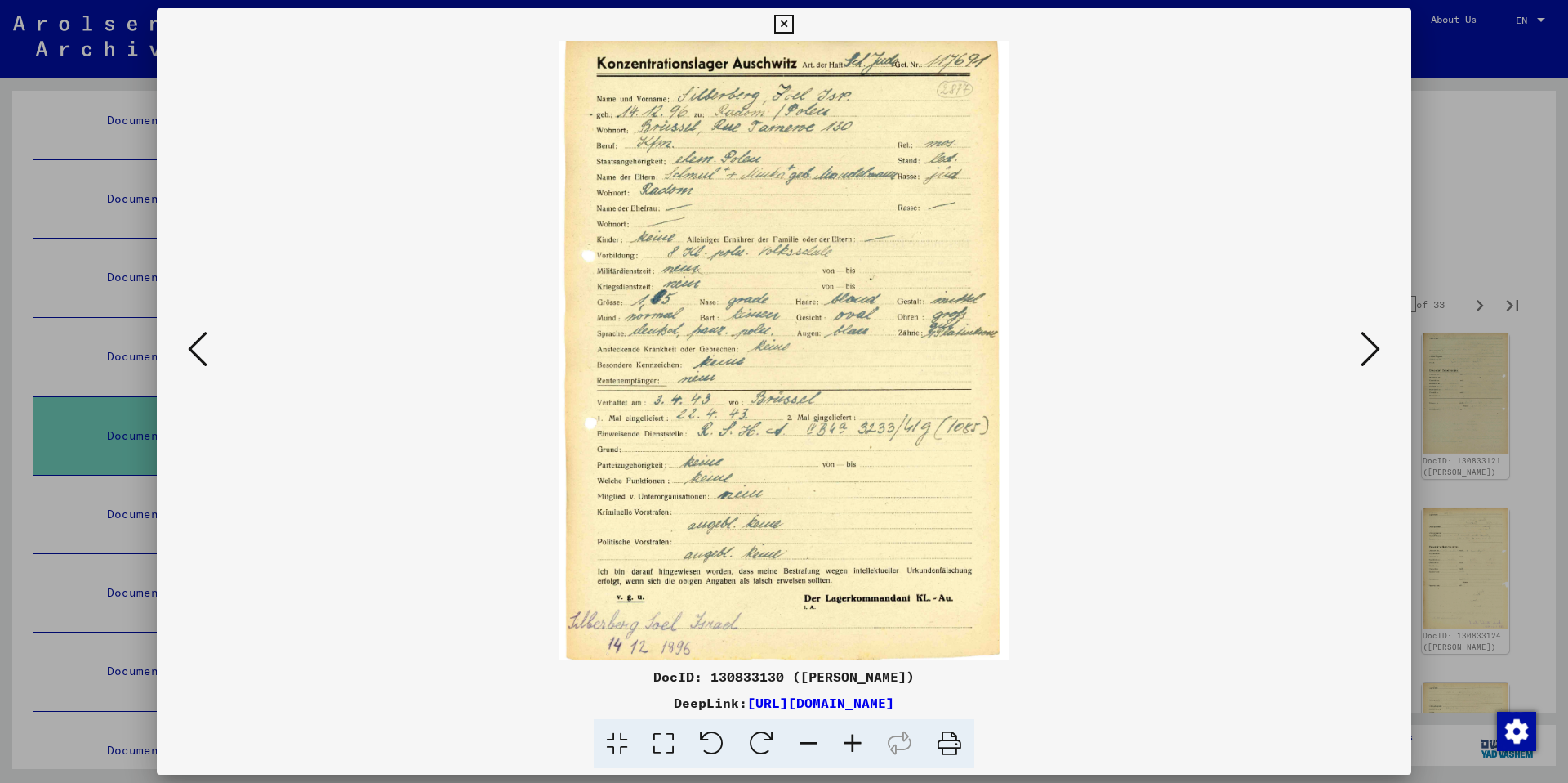
click at [1366, 352] on icon at bounding box center [1370, 349] width 19 height 39
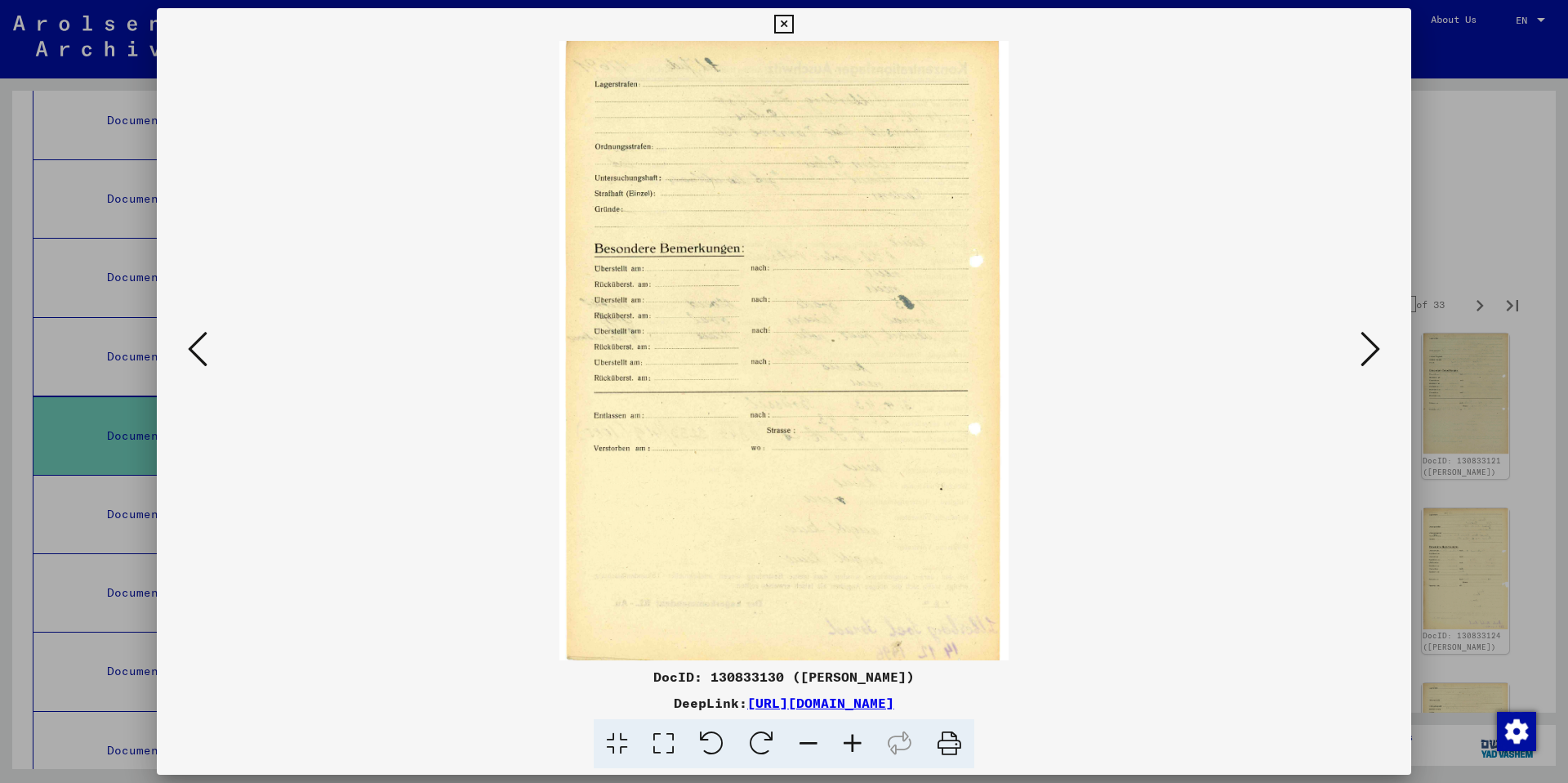
click at [1366, 352] on icon at bounding box center [1370, 349] width 19 height 39
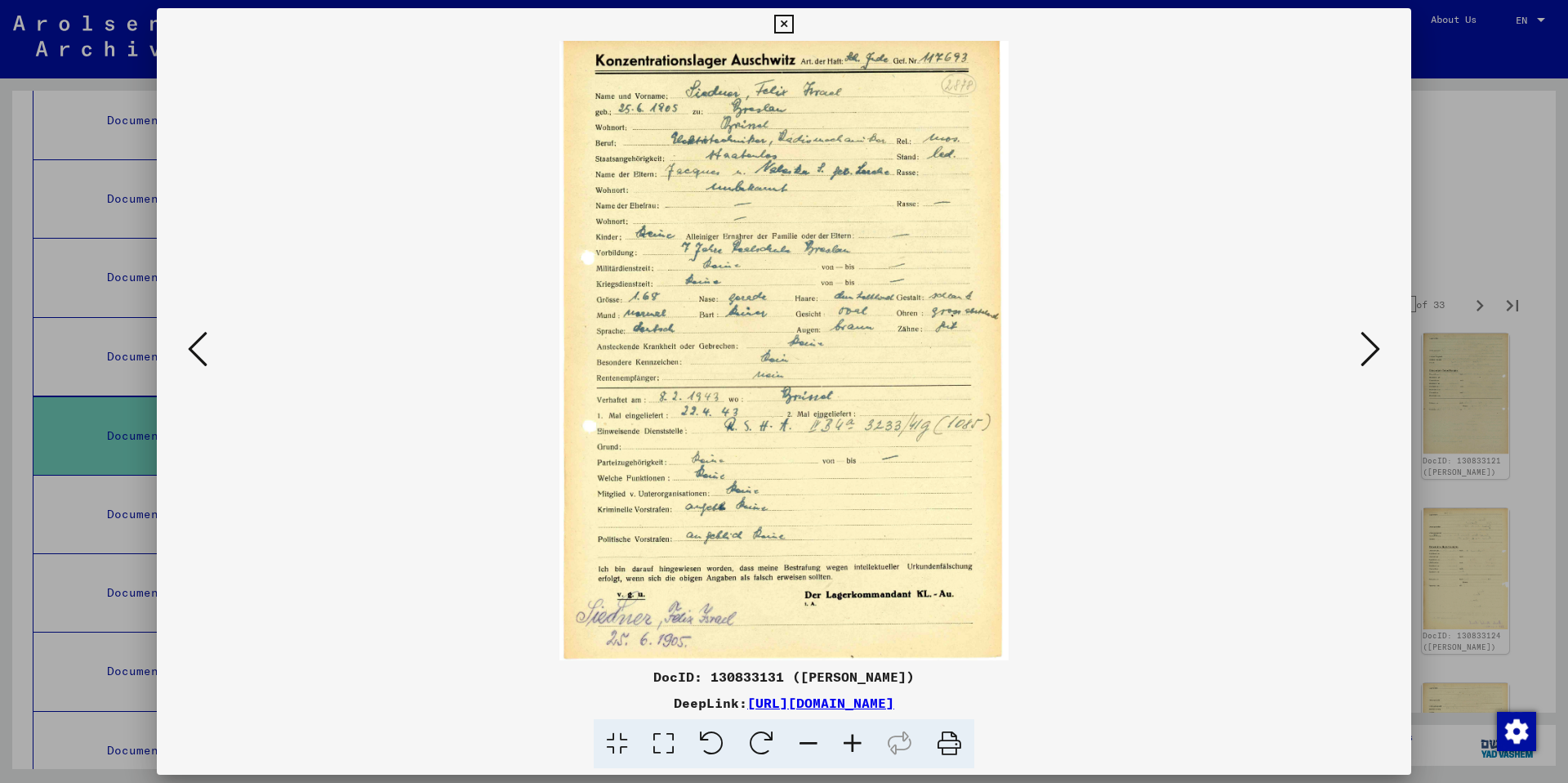
click at [1366, 352] on icon at bounding box center [1370, 349] width 19 height 39
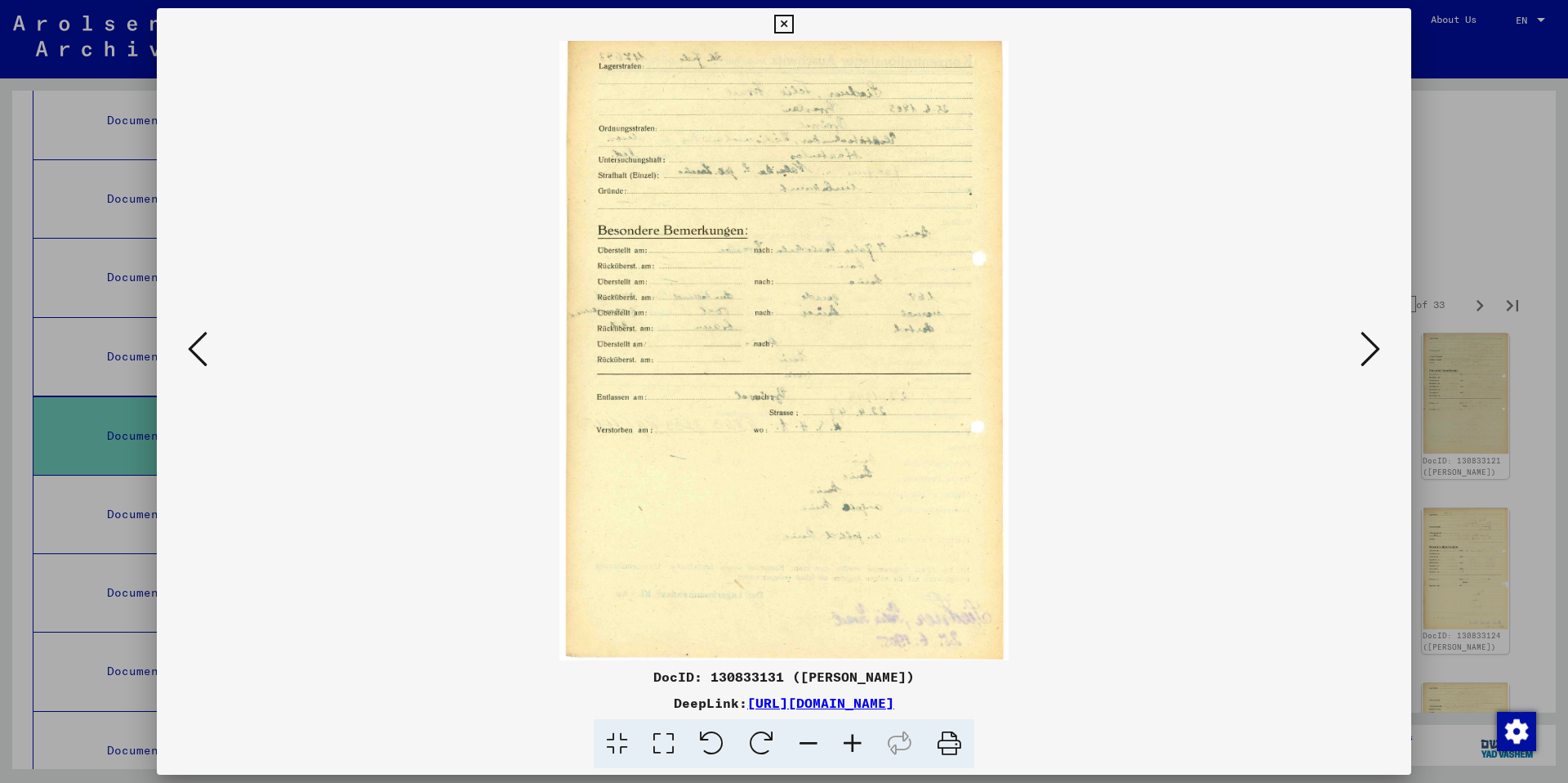
click at [1366, 352] on icon at bounding box center [1370, 349] width 19 height 39
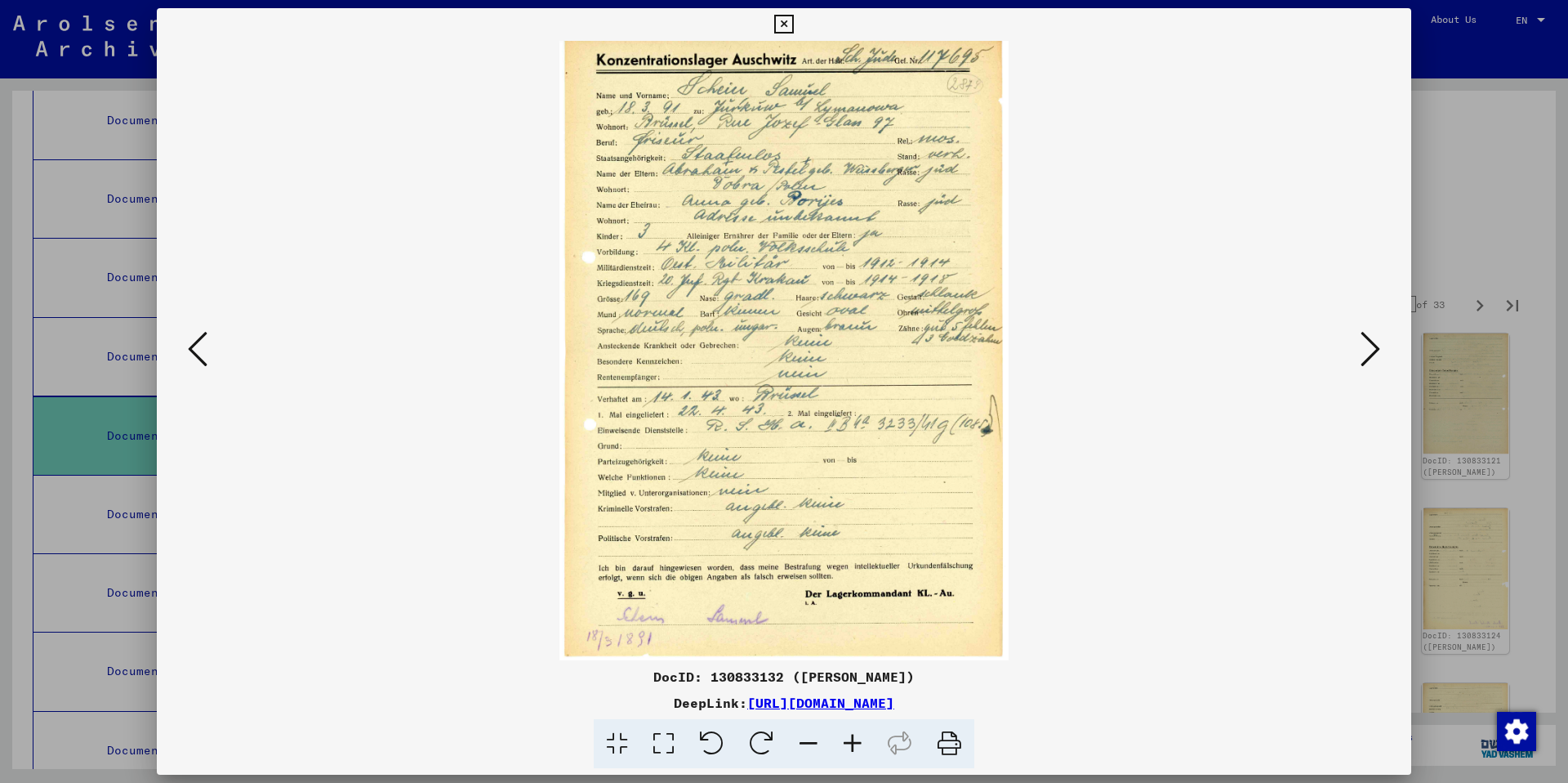
click at [1366, 352] on icon at bounding box center [1370, 349] width 19 height 39
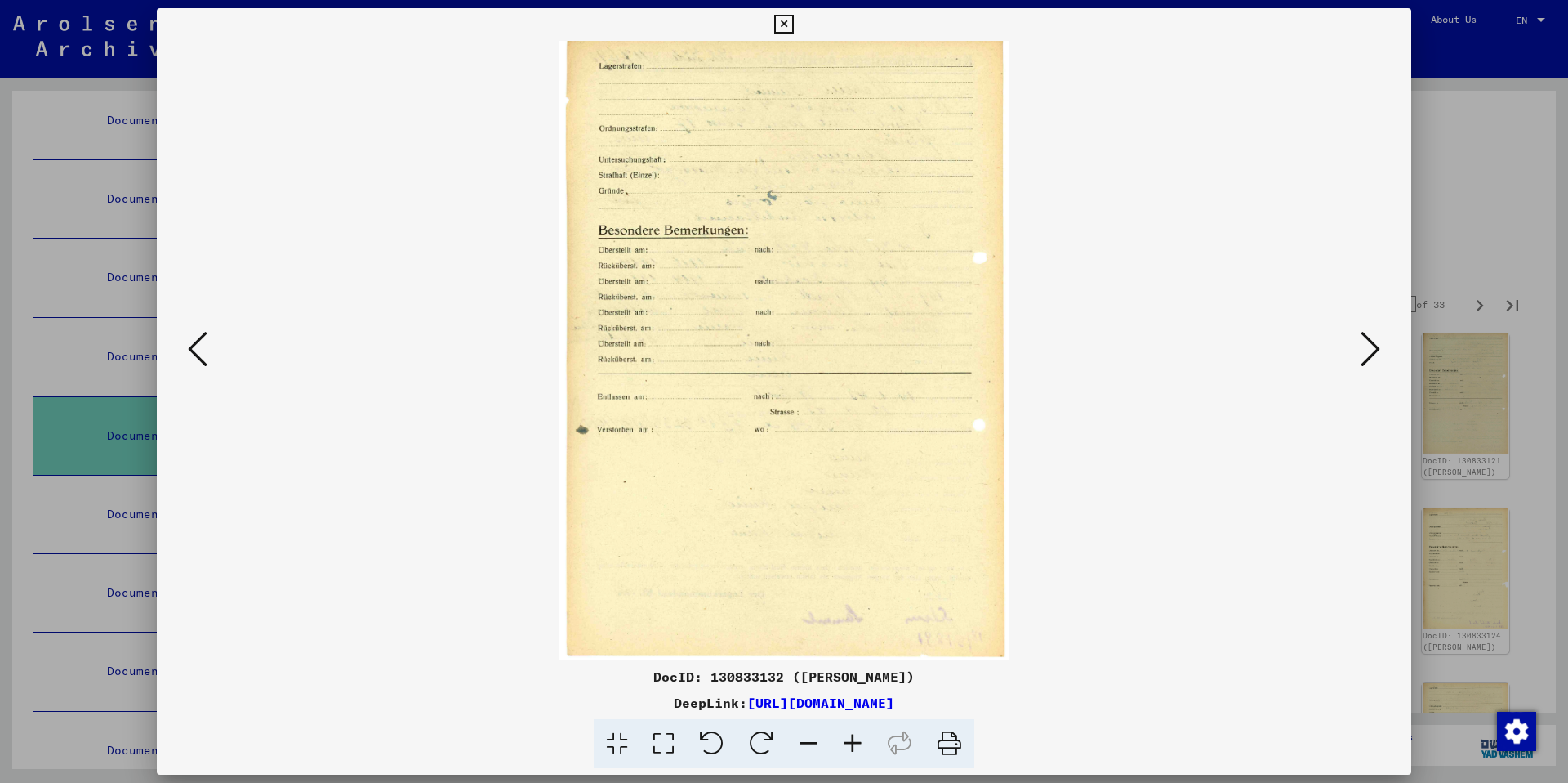
click at [1366, 352] on icon at bounding box center [1370, 349] width 19 height 39
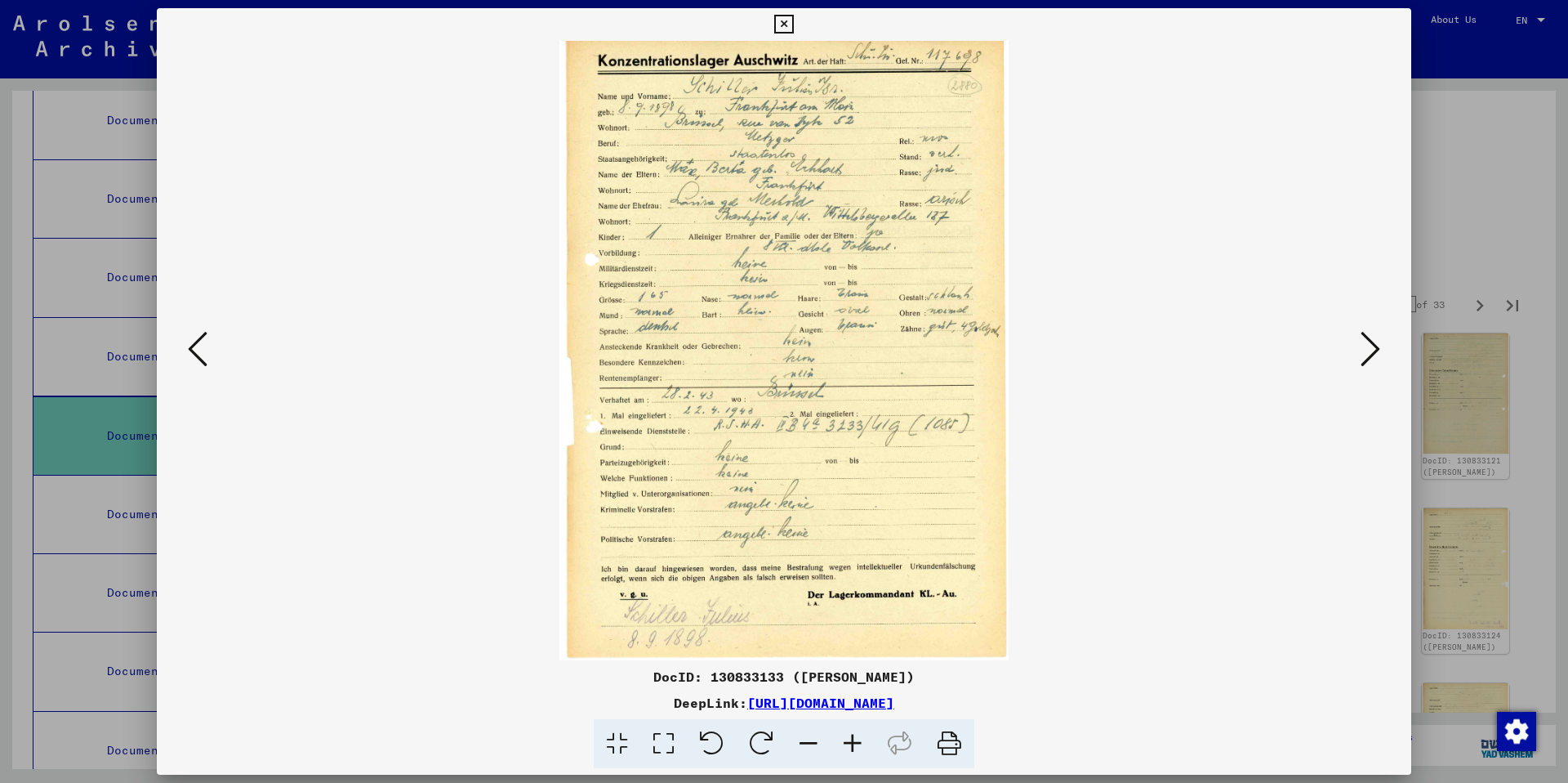
click at [1366, 352] on icon at bounding box center [1370, 349] width 19 height 39
